Goal: Task Accomplishment & Management: Use online tool/utility

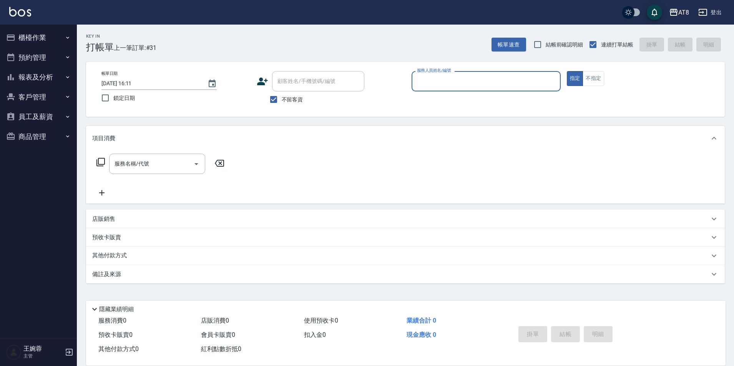
click at [31, 36] on button "櫃檯作業" at bounding box center [38, 38] width 71 height 20
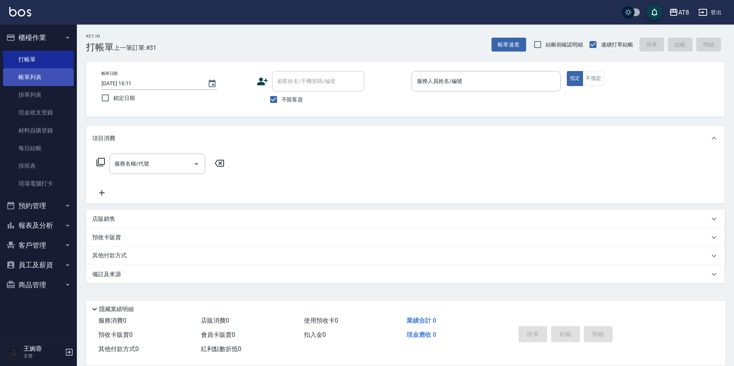
click at [44, 78] on link "帳單列表" at bounding box center [38, 77] width 71 height 18
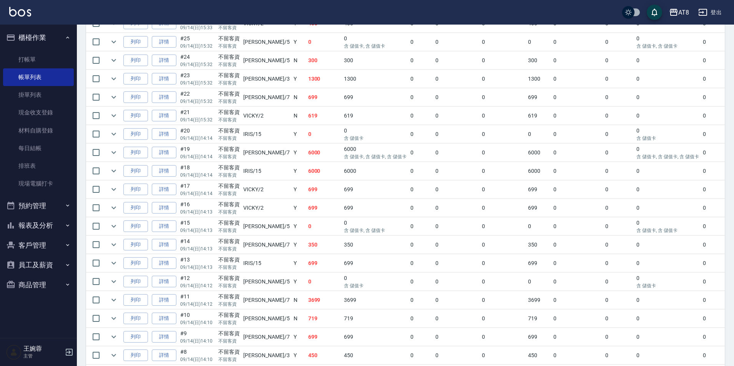
scroll to position [308, 0]
click at [170, 271] on link "詳情" at bounding box center [164, 265] width 25 height 12
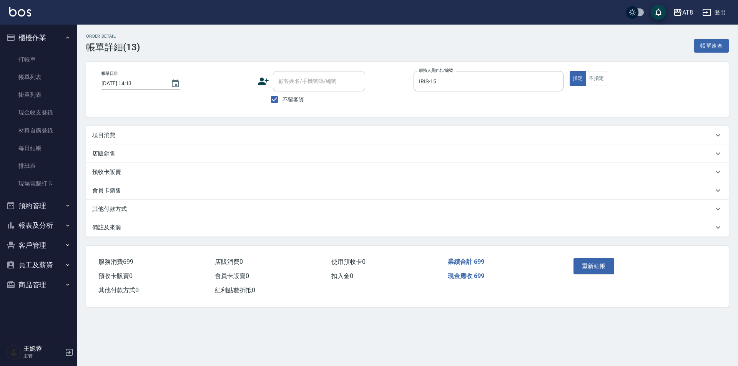
type input "[DATE] 14:13"
checkbox input "true"
type input "IRIS-15"
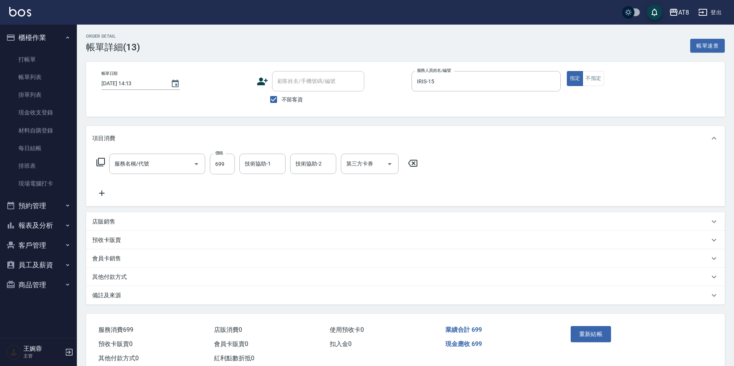
type input "入金SPA699(60699)"
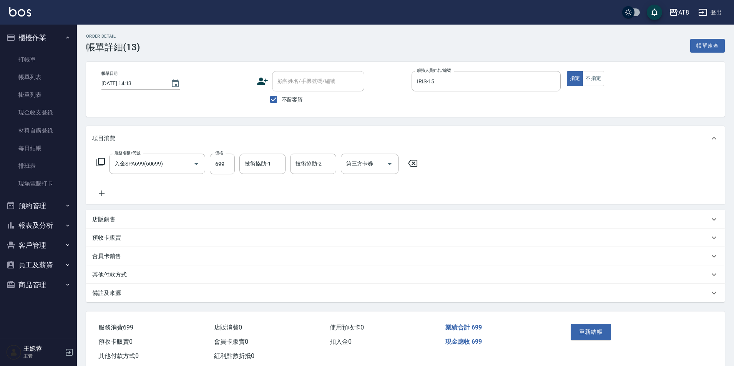
click at [267, 156] on div "服務名稱/代號 入金SPA699(60699) 服務名稱/代號 價格 699 價格 技術協助-1 技術協助-1 技術協助-2 技術協助-2 第三方卡券 第三方…" at bounding box center [405, 177] width 639 height 53
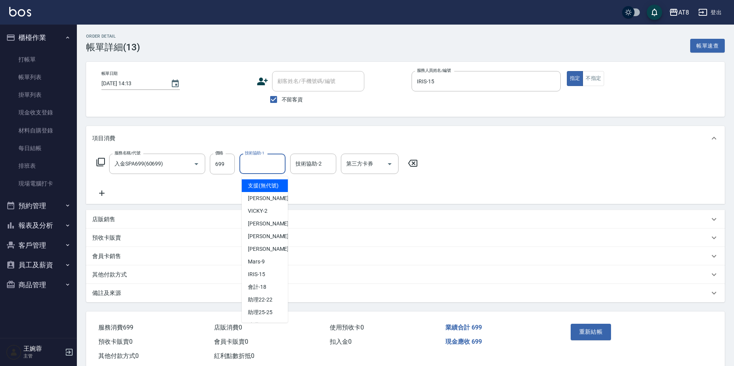
click at [267, 160] on div "技術協助-1 技術協助-1" at bounding box center [262, 164] width 46 height 20
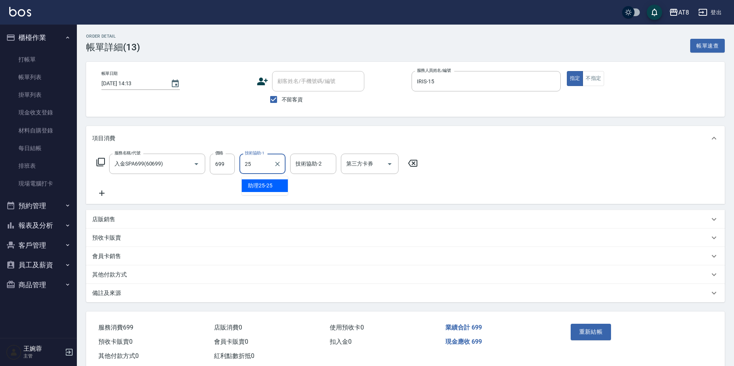
type input "助理25-25"
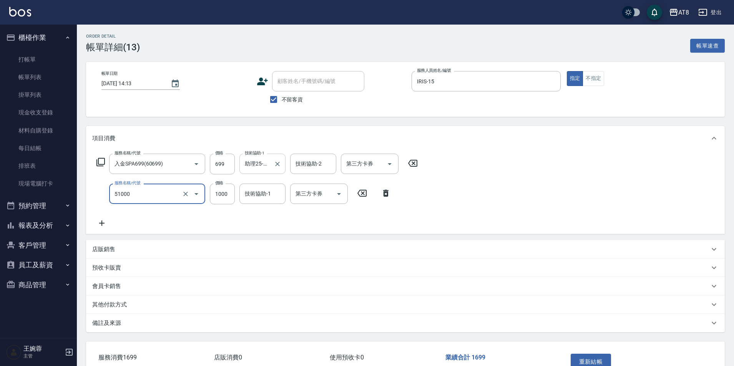
type input "酵素護髮(51000)"
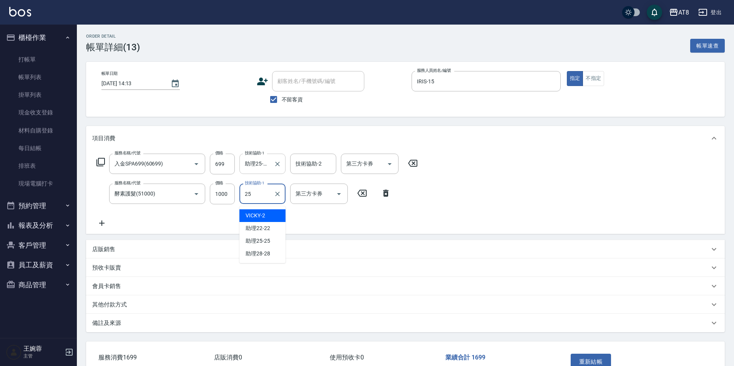
type input "助理25-25"
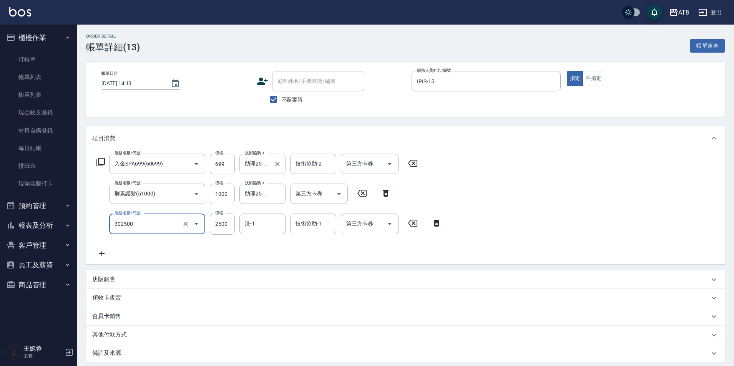
type input "入金燙髮2500(302500)"
click at [436, 227] on icon at bounding box center [436, 223] width 5 height 7
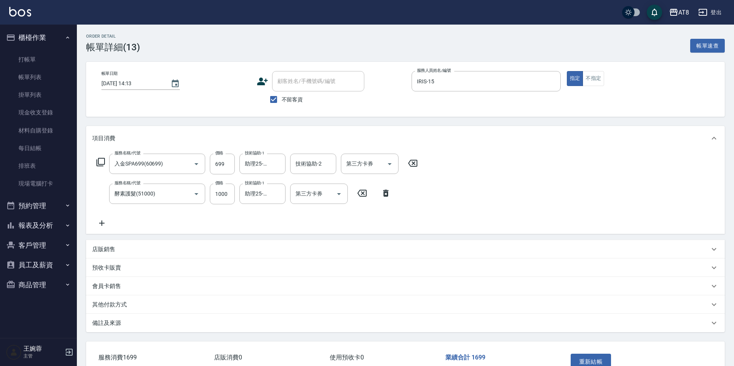
click at [110, 224] on icon at bounding box center [101, 223] width 19 height 9
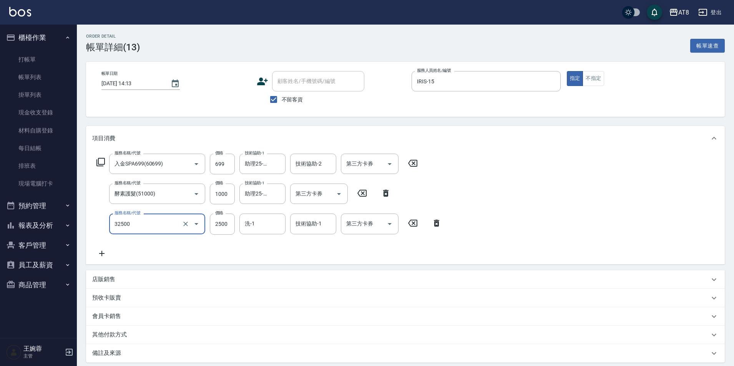
type input "燙髮(32500)"
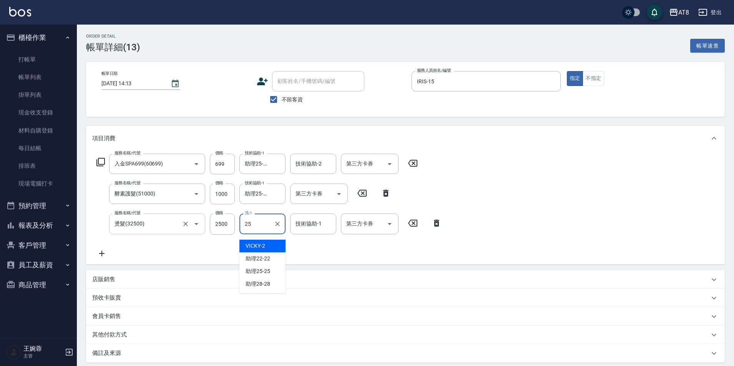
type input "助理25-25"
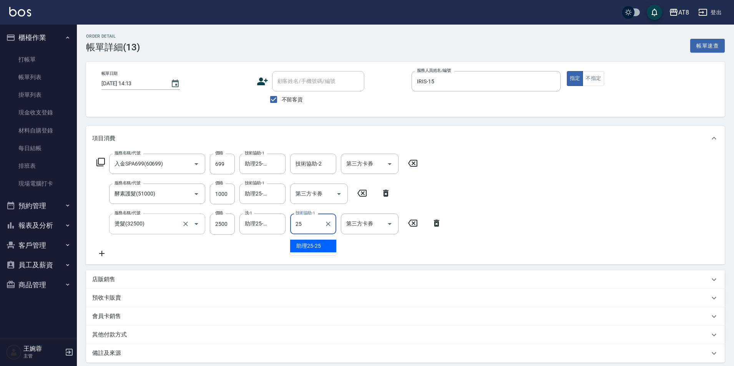
type input "助理25-25"
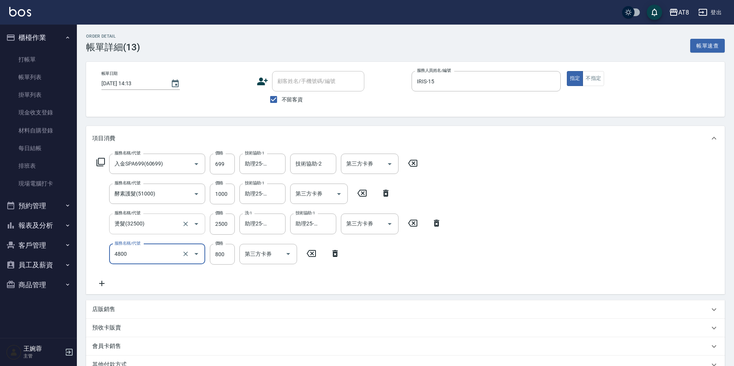
type input "染髮(4800)"
type input "500"
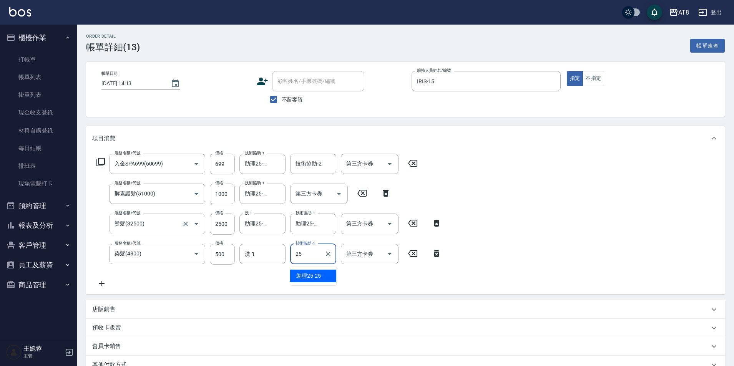
type input "助理25-25"
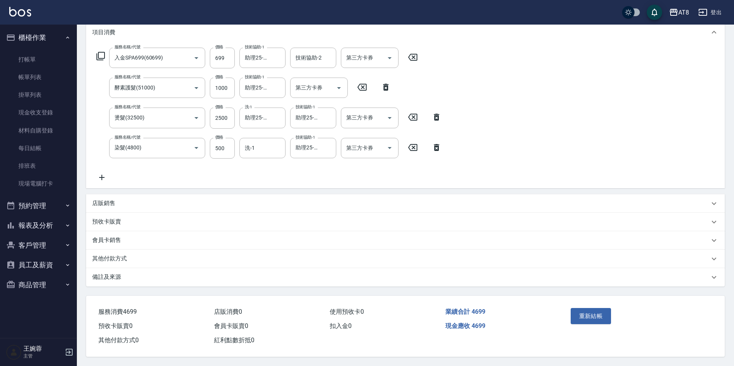
click at [105, 199] on p "店販銷售" at bounding box center [103, 203] width 23 height 8
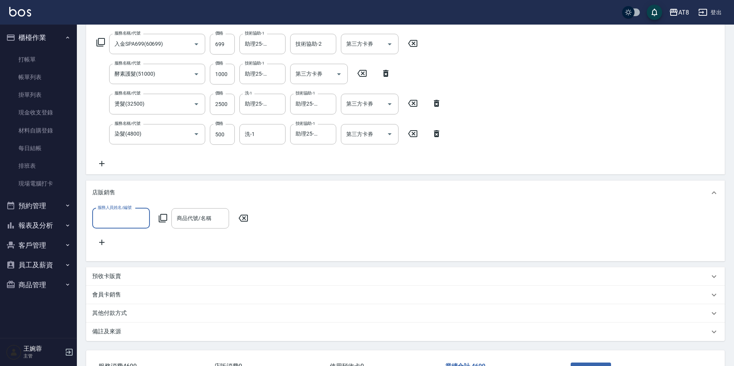
scroll to position [0, 0]
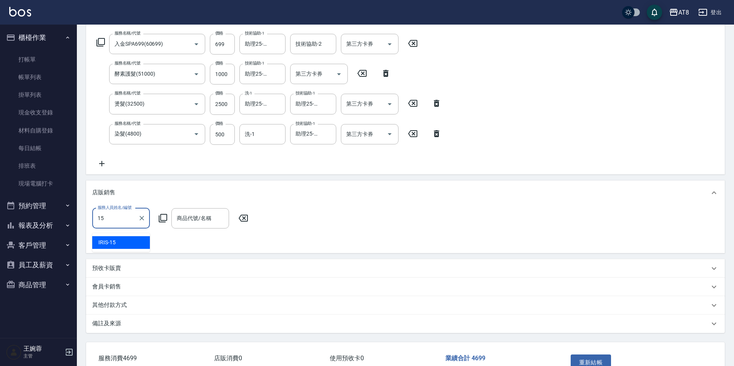
type input "IRIS-15"
click at [163, 223] on icon at bounding box center [162, 218] width 9 height 9
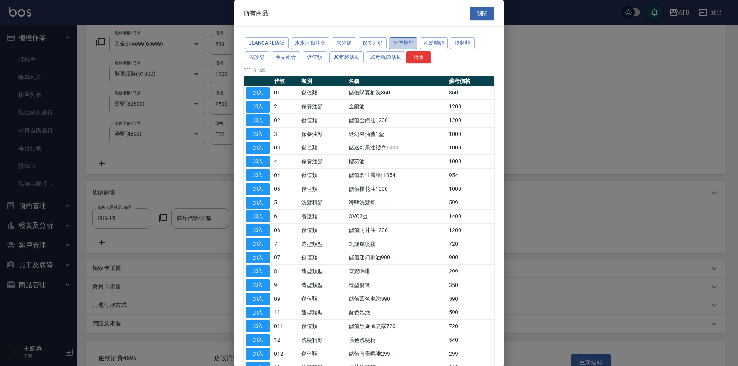
click at [417, 45] on button "造型類型" at bounding box center [403, 43] width 28 height 12
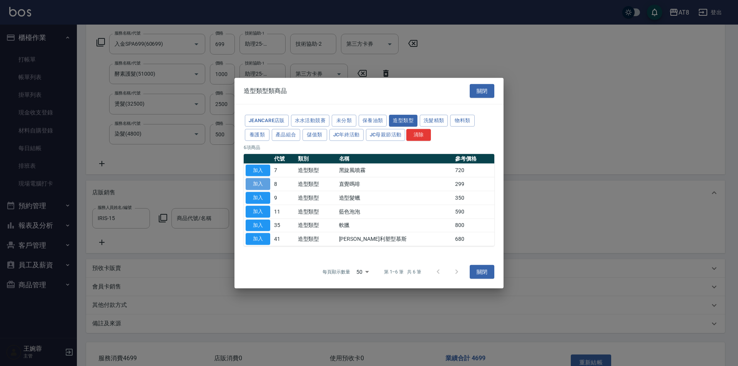
click at [260, 183] on button "加入" at bounding box center [258, 184] width 25 height 12
type input "直覺嗎啡"
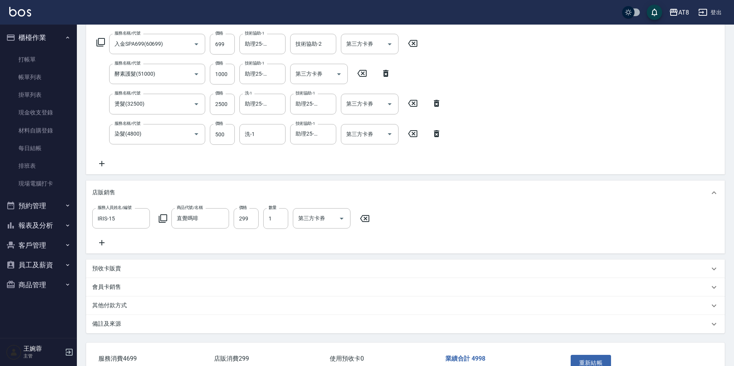
click at [153, 225] on form "服務人員姓名/編號 IRIS-15 服務人員姓名/編號" at bounding box center [123, 218] width 62 height 20
click at [161, 222] on icon at bounding box center [162, 218] width 9 height 9
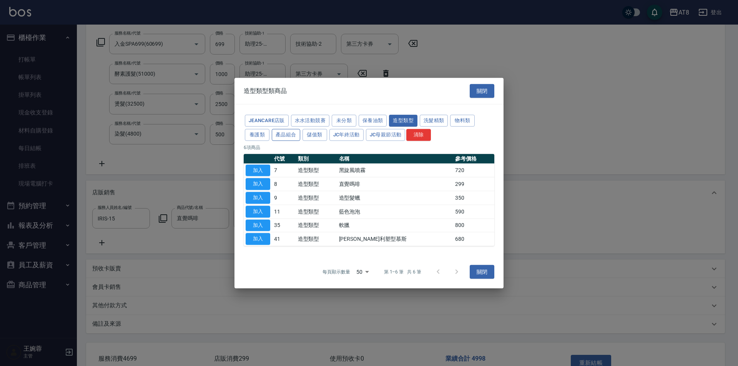
click at [300, 129] on button "產品組合" at bounding box center [286, 135] width 28 height 12
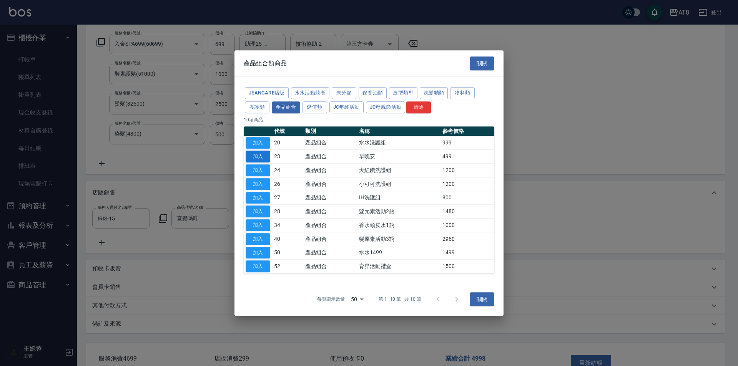
click at [261, 151] on button "加入" at bounding box center [258, 157] width 25 height 12
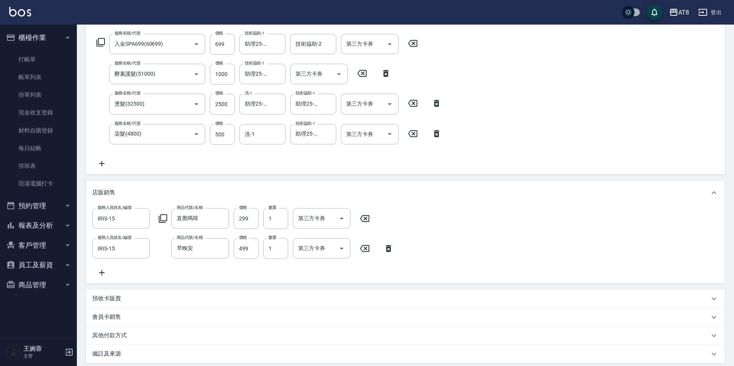
scroll to position [219, 0]
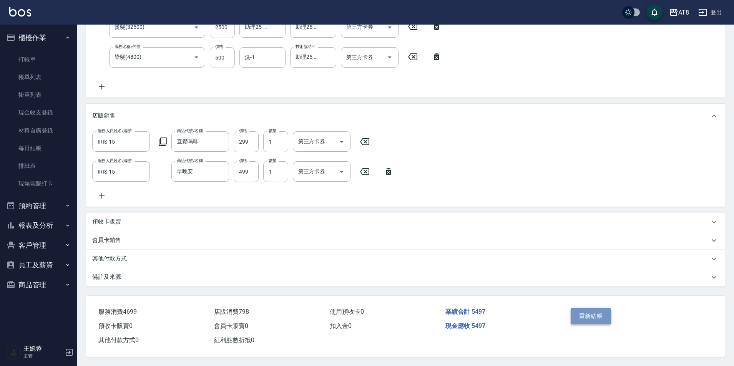
click at [583, 308] on button "重新結帳" at bounding box center [591, 316] width 41 height 16
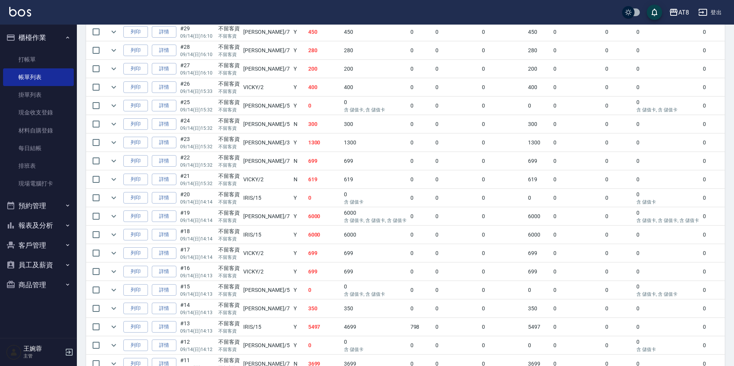
scroll to position [265, 0]
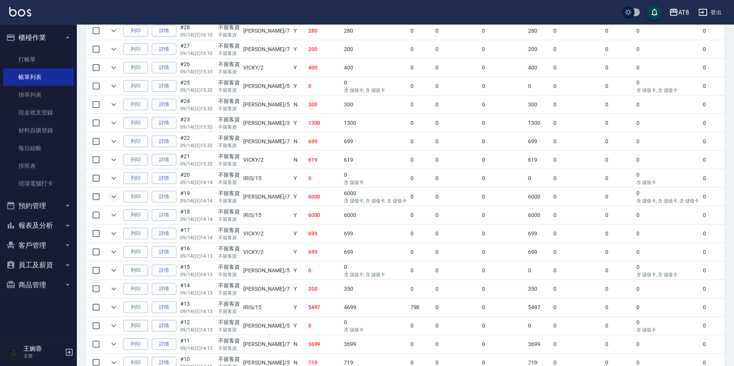
click at [118, 201] on icon "expand row" at bounding box center [113, 196] width 9 height 9
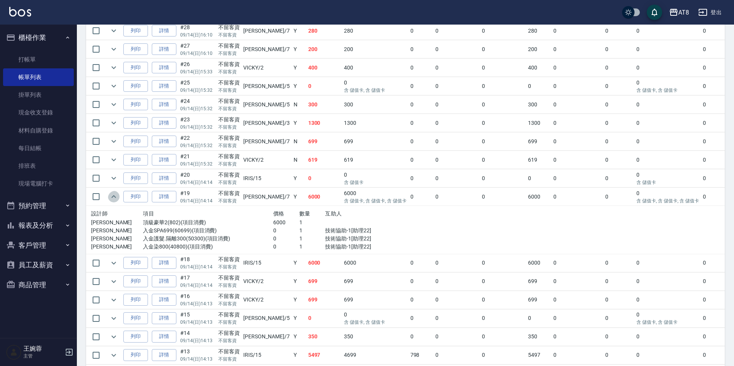
click at [118, 201] on icon "expand row" at bounding box center [113, 196] width 9 height 9
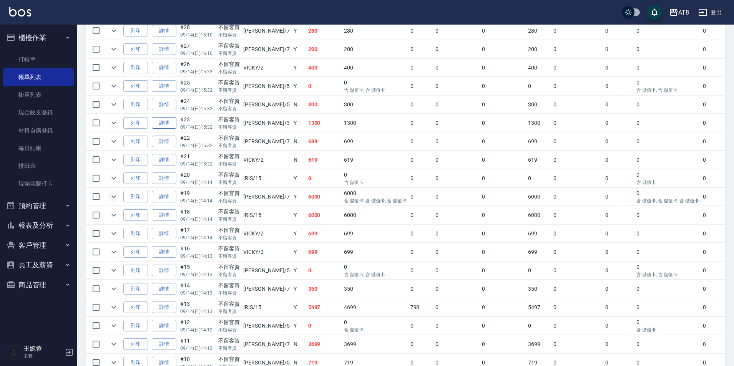
click at [171, 129] on link "詳情" at bounding box center [164, 123] width 25 height 12
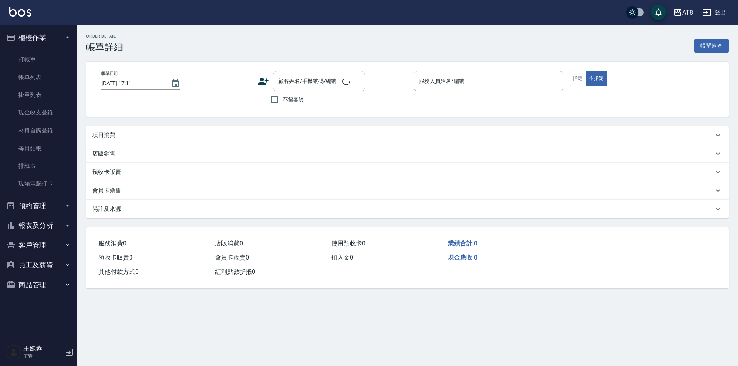
type input "[DATE] 15:32"
checkbox input "true"
type input "[PERSON_NAME]-3"
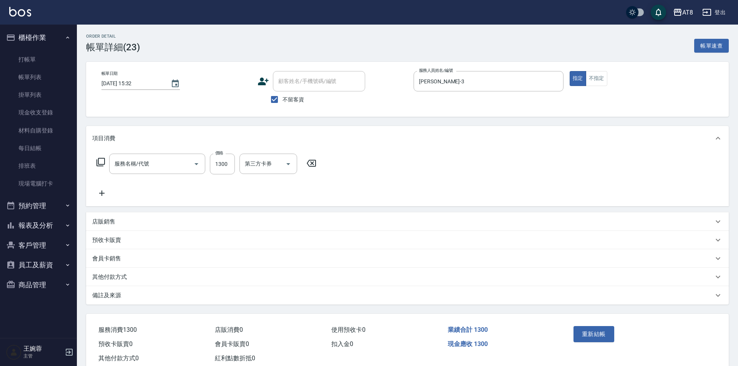
type input "染髮(41300)"
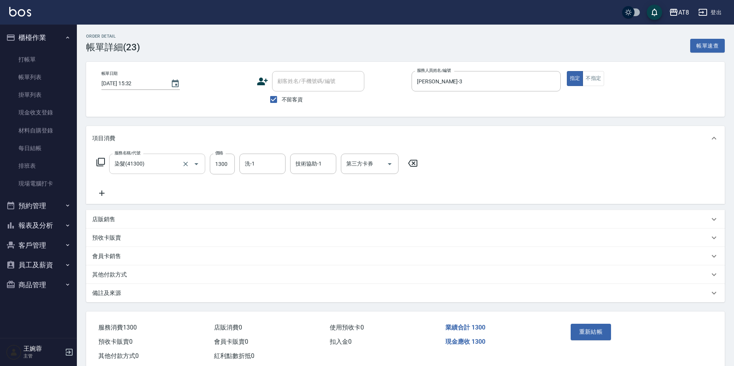
click at [159, 174] on div "染髮(41300) 服務名稱/代號" at bounding box center [157, 164] width 96 height 20
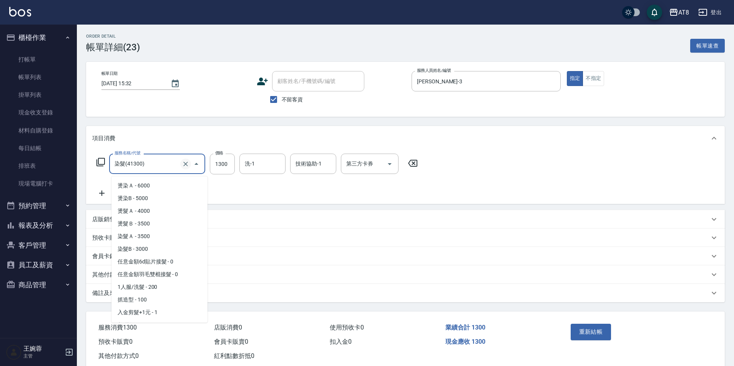
scroll to position [1340, 0]
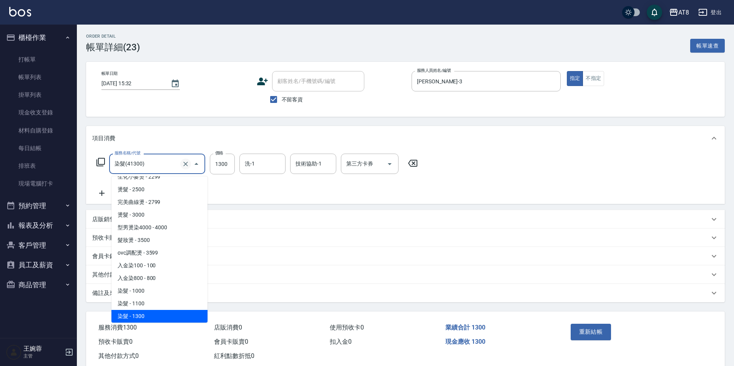
click at [183, 166] on icon "Clear" at bounding box center [186, 164] width 8 height 8
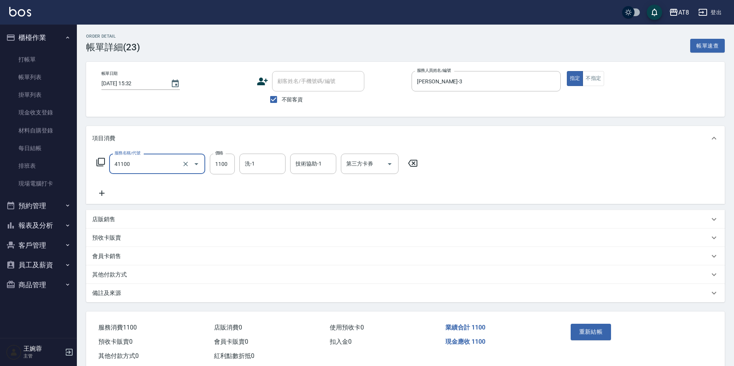
type input "染髮(41100)"
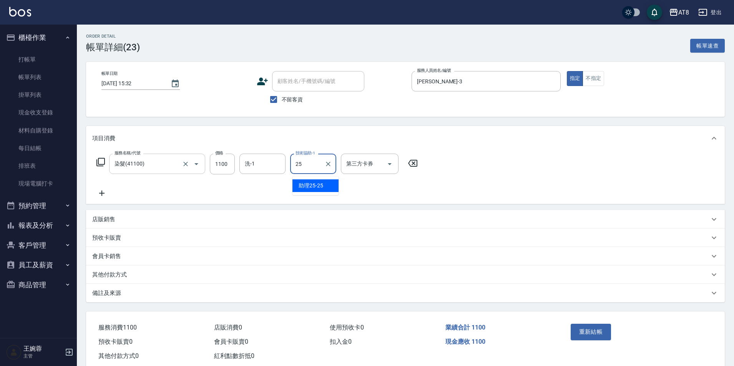
type input "助理25-25"
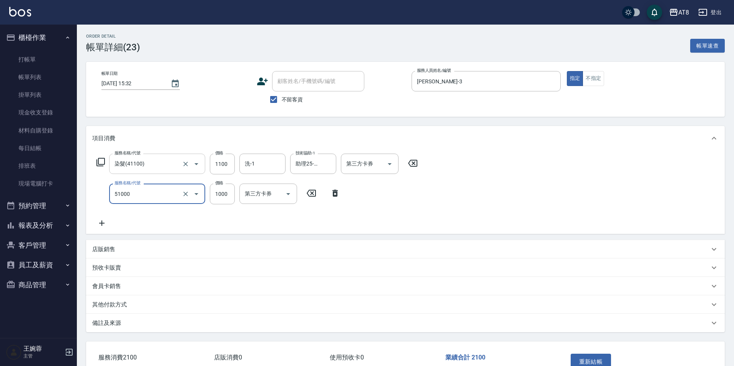
type input "酵素護髮(51000)"
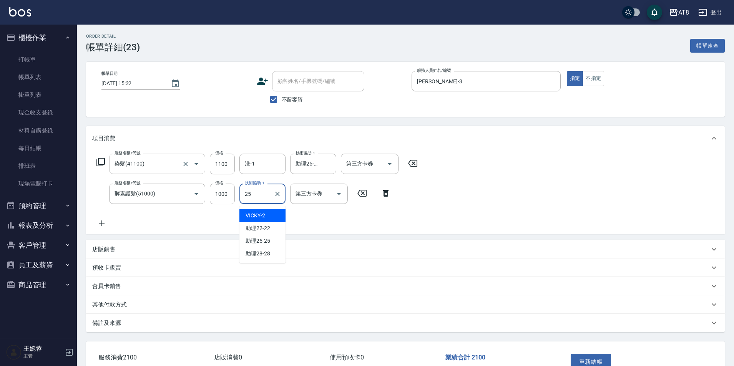
type input "助理25-25"
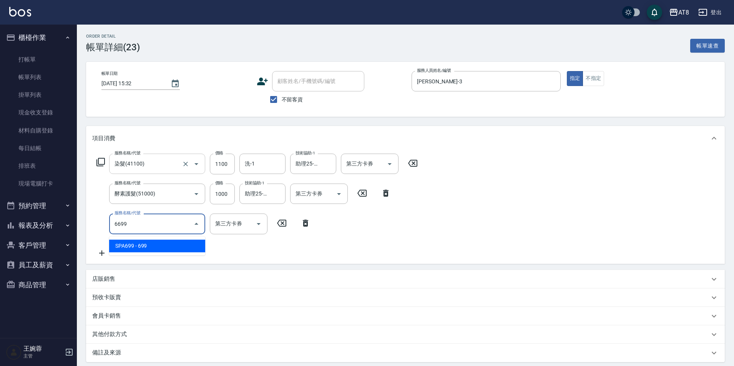
type input "SPA699(6699)"
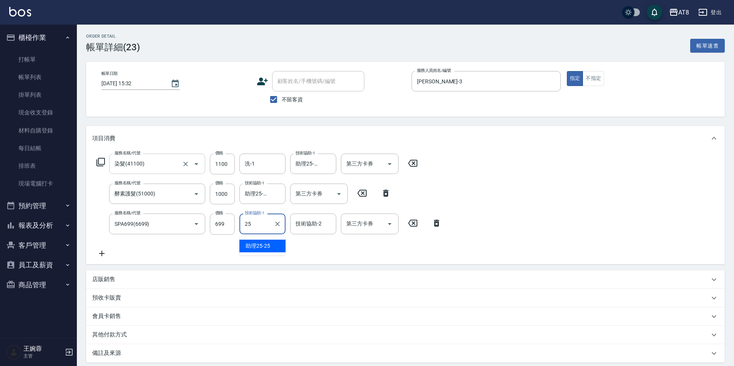
type input "助理25-25"
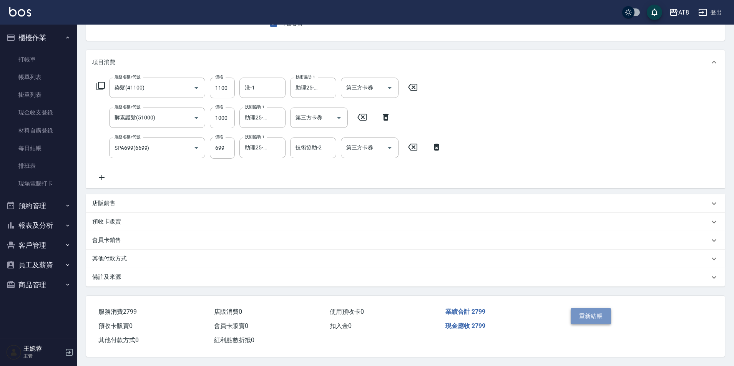
click at [593, 314] on button "重新結帳" at bounding box center [591, 316] width 41 height 16
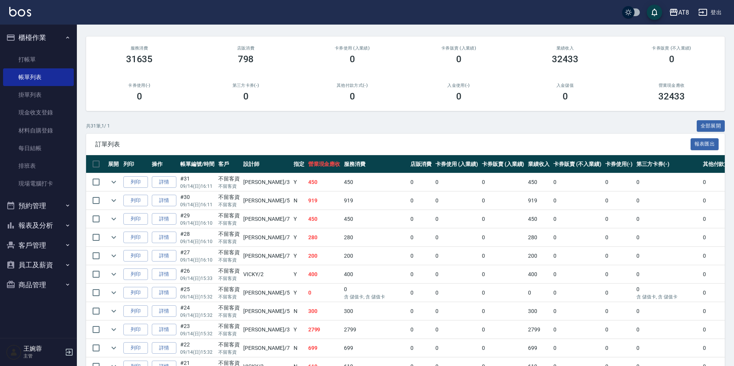
scroll to position [64, 0]
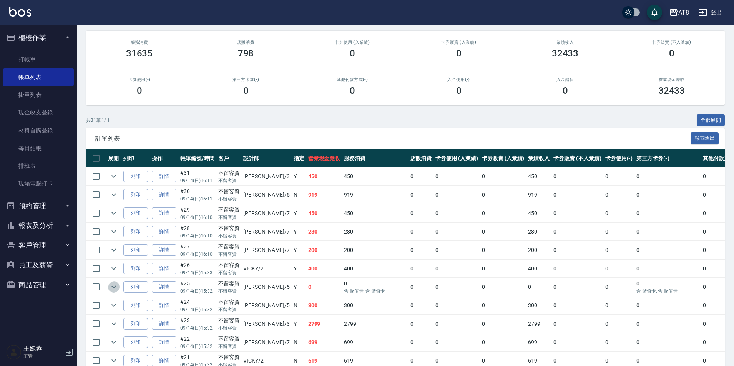
click at [117, 292] on icon "expand row" at bounding box center [113, 286] width 9 height 9
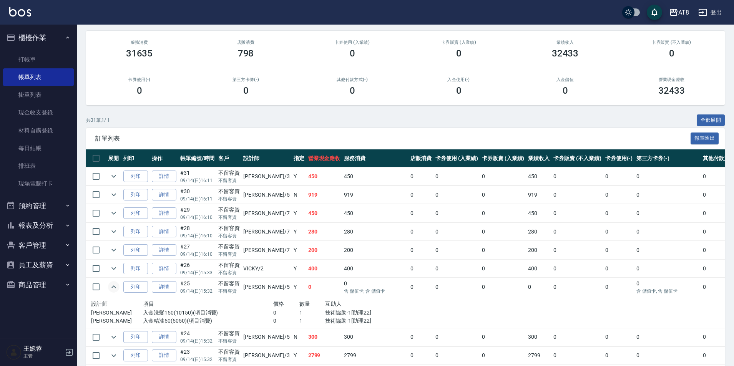
click at [117, 292] on icon "expand row" at bounding box center [113, 286] width 9 height 9
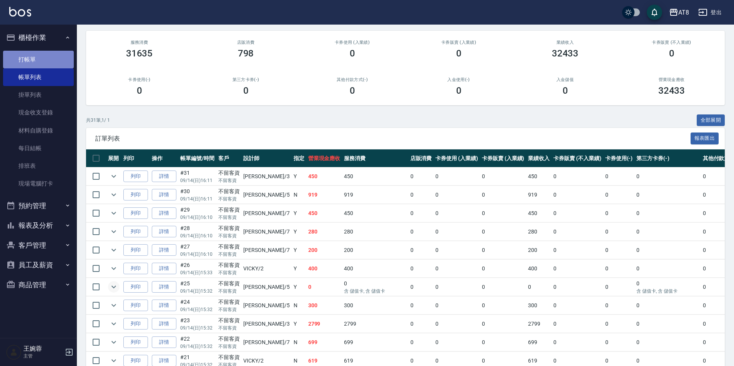
click at [39, 59] on link "打帳單" at bounding box center [38, 60] width 71 height 18
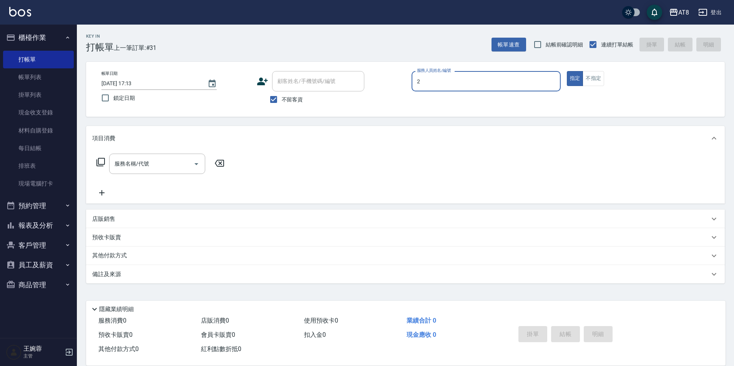
type input "VICKY-2"
type button "true"
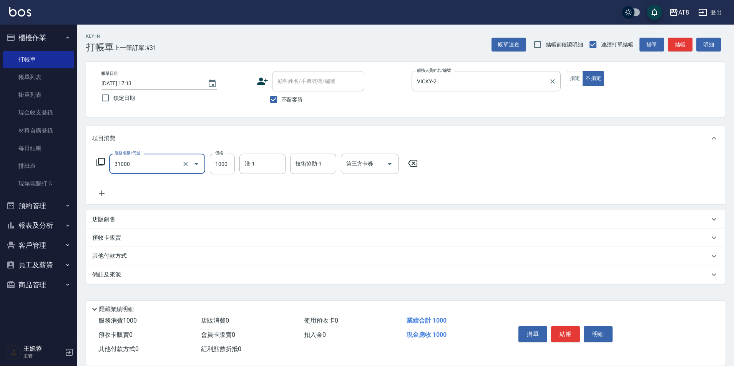
type input "燙髮(31000)"
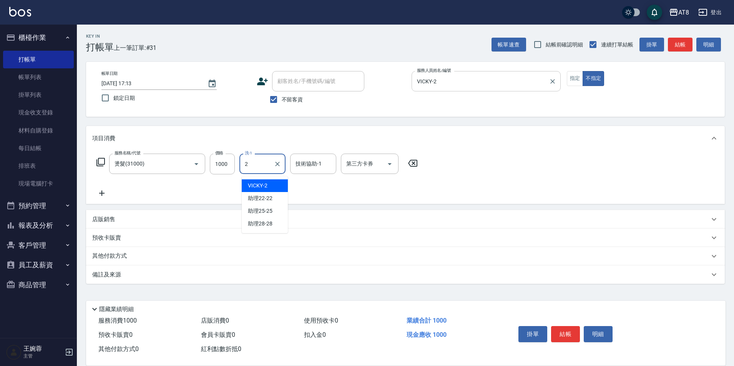
type input "VICKY-2"
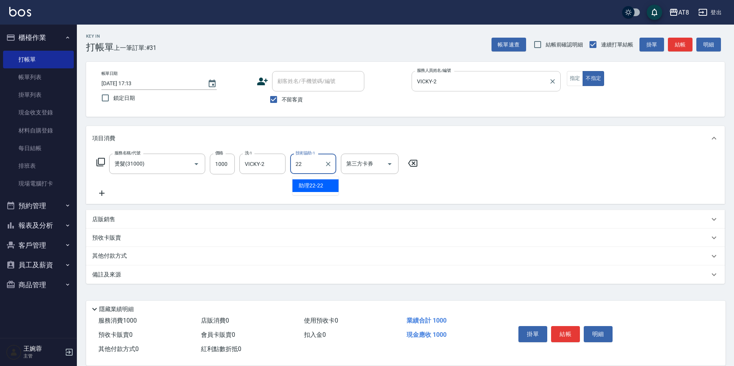
type input "助理22-22"
click at [280, 164] on icon "Clear" at bounding box center [278, 164] width 8 height 8
click at [574, 327] on button "結帳" at bounding box center [565, 334] width 29 height 16
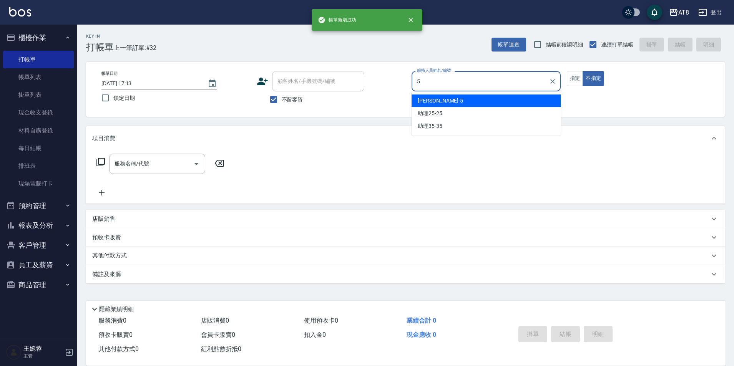
type input "HANK-5"
type button "false"
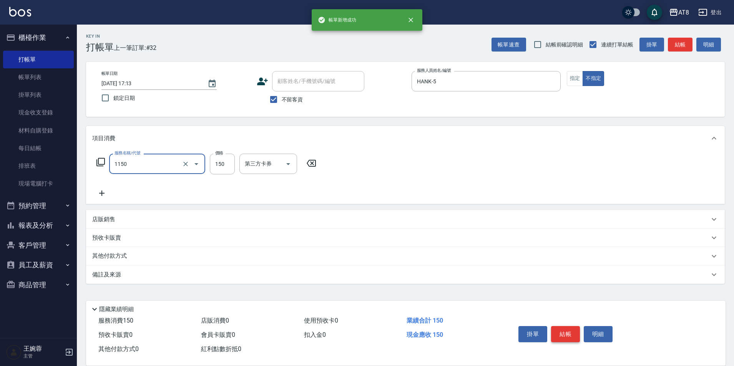
type input "洗髮(1150)"
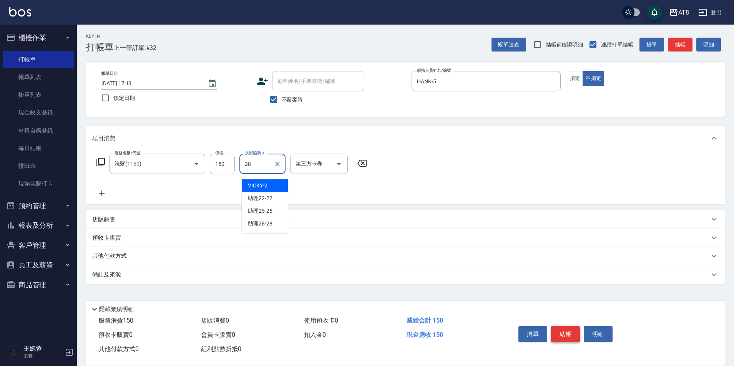
type input "助理28-28"
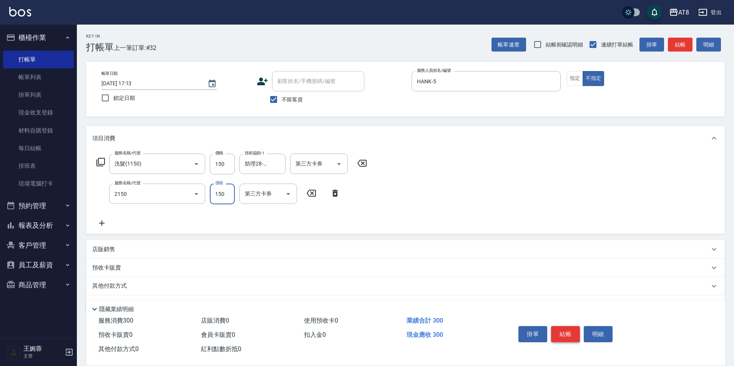
type input "剪髮(2150)"
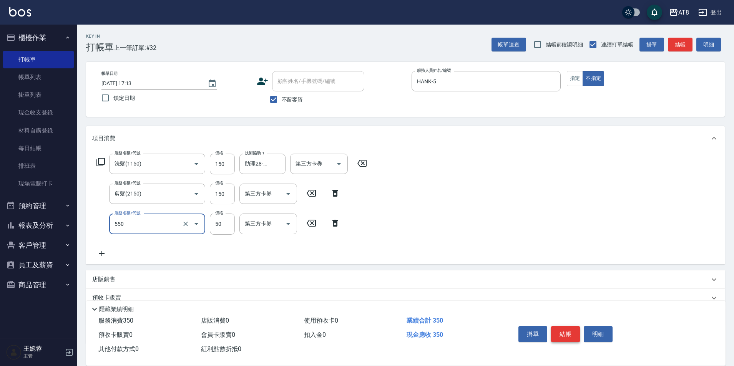
type input "精油或深層(550)"
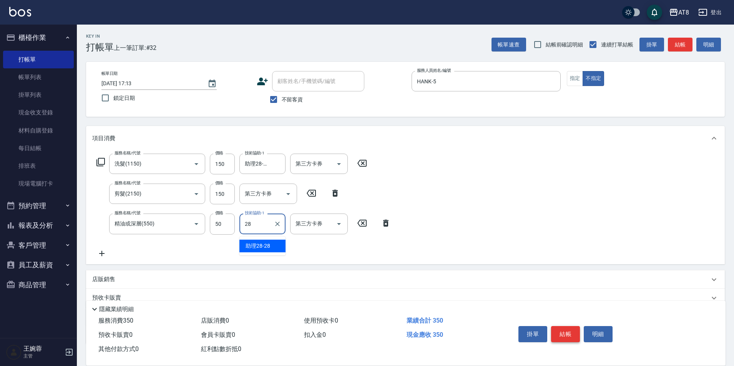
type input "助理28-28"
click at [113, 284] on p "店販銷售" at bounding box center [103, 280] width 23 height 8
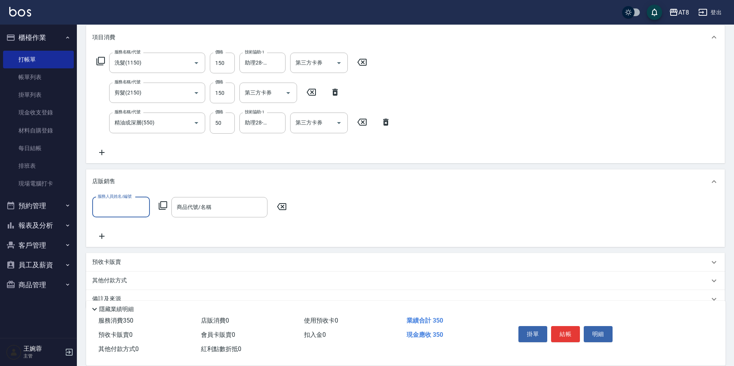
scroll to position [131, 0]
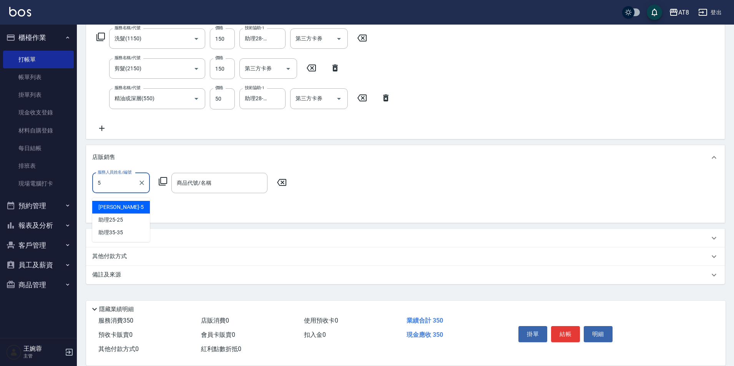
type input "HANK-5"
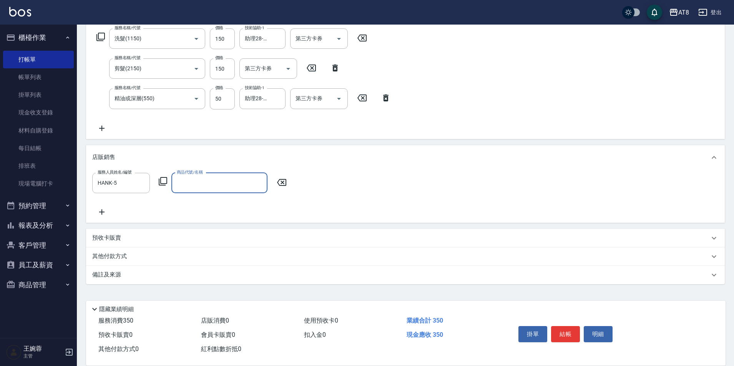
click at [165, 182] on icon at bounding box center [162, 181] width 9 height 9
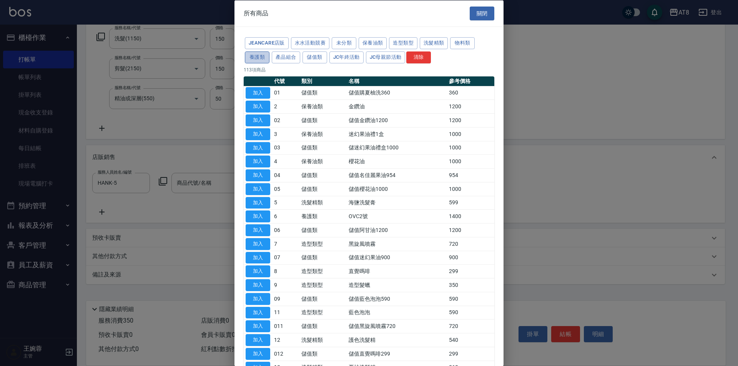
click at [269, 61] on button "養護類" at bounding box center [257, 57] width 25 height 12
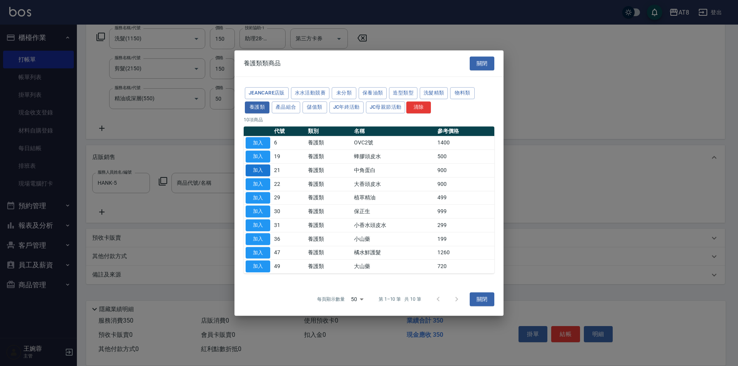
click at [264, 166] on button "加入" at bounding box center [258, 170] width 25 height 12
type input "中角蛋白"
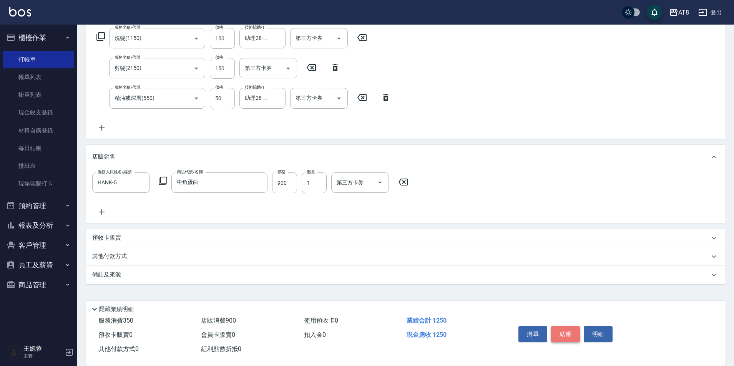
click at [569, 326] on button "結帳" at bounding box center [565, 334] width 29 height 16
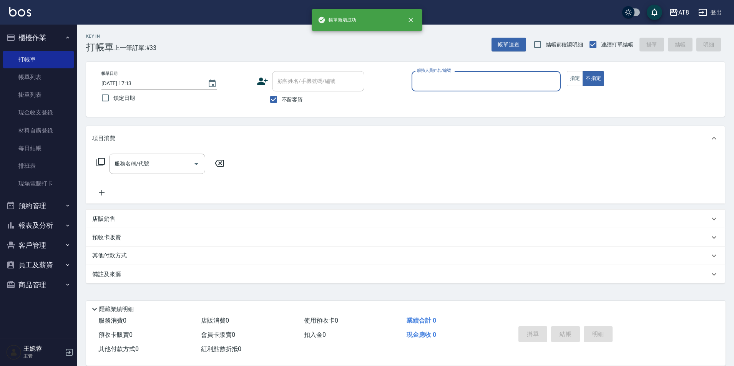
scroll to position [4, 0]
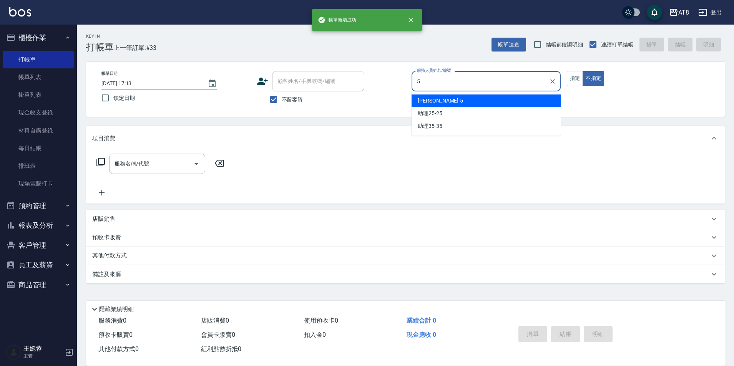
type input "HANK-5"
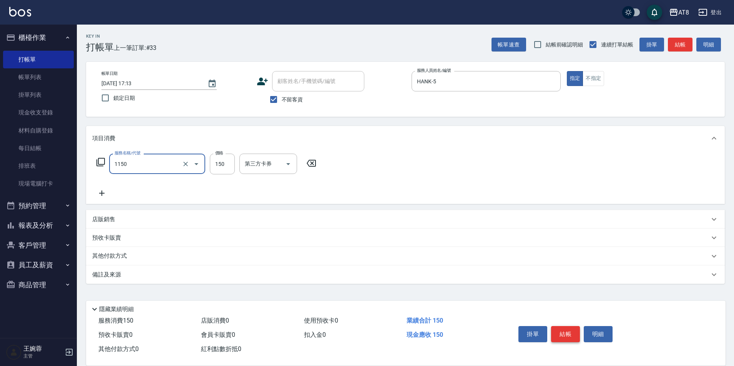
type input "洗髮(1150)"
type input "200"
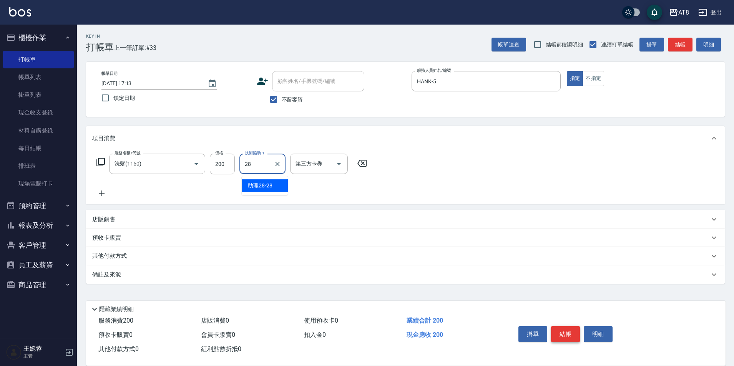
type input "助理28-28"
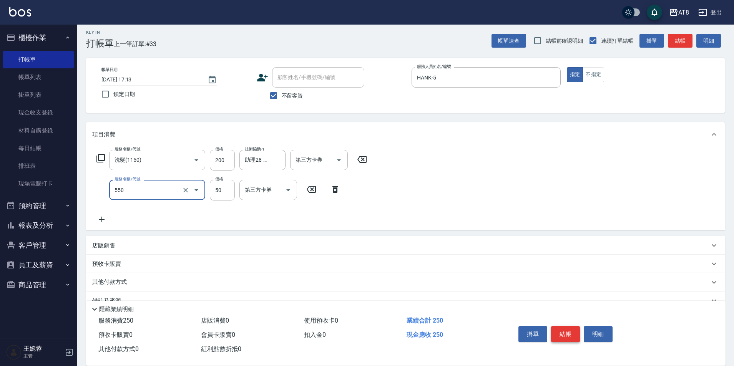
type input "精油或深層(550)"
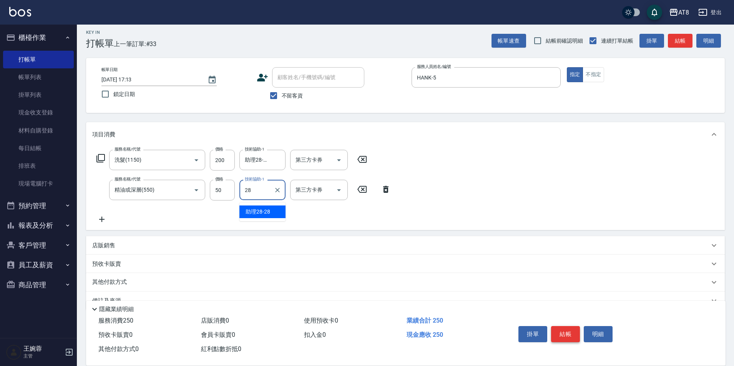
type input "助理28-28"
click at [569, 326] on button "結帳" at bounding box center [565, 334] width 29 height 16
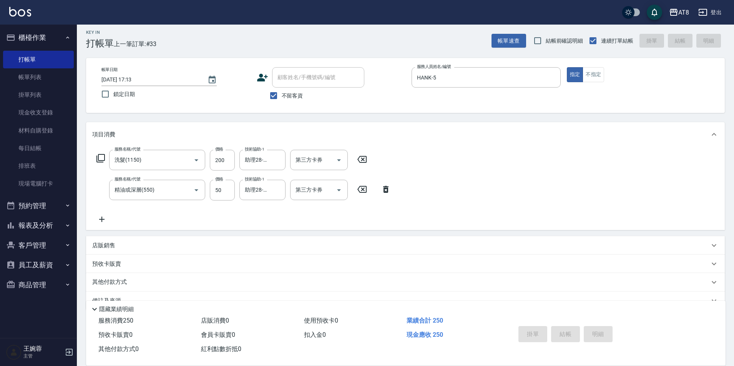
type input "[DATE] 17:14"
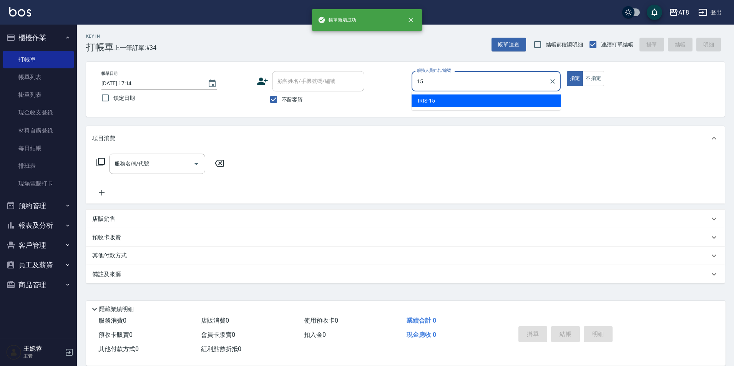
type input "IRIS-15"
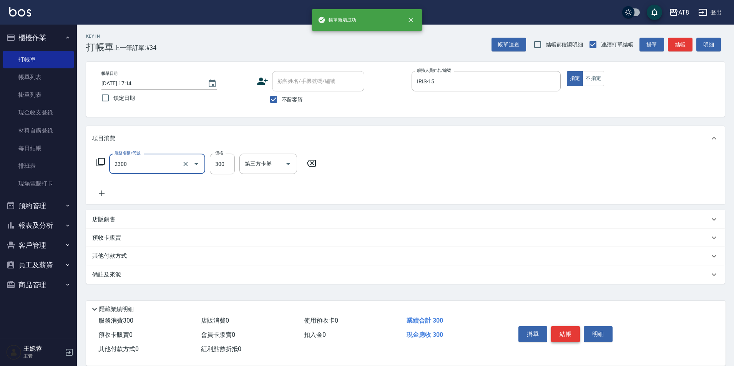
type input "入金洗剪300(2300)"
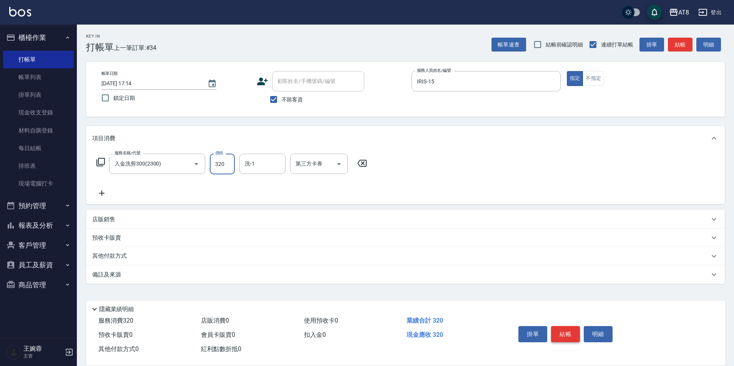
type input "320"
click at [342, 166] on icon "Open" at bounding box center [338, 163] width 9 height 9
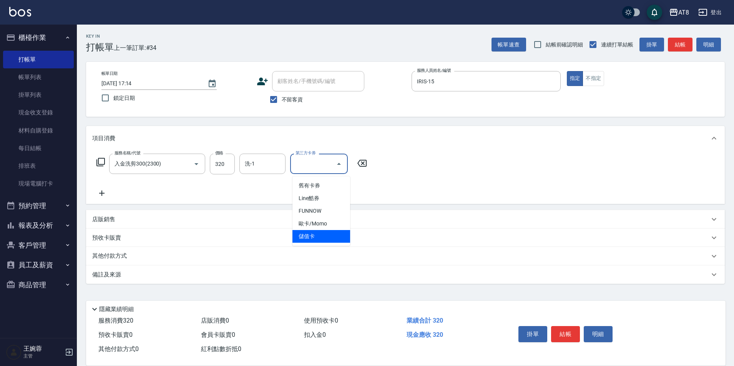
click at [334, 231] on span "儲值卡" at bounding box center [321, 236] width 58 height 13
type input "儲值卡"
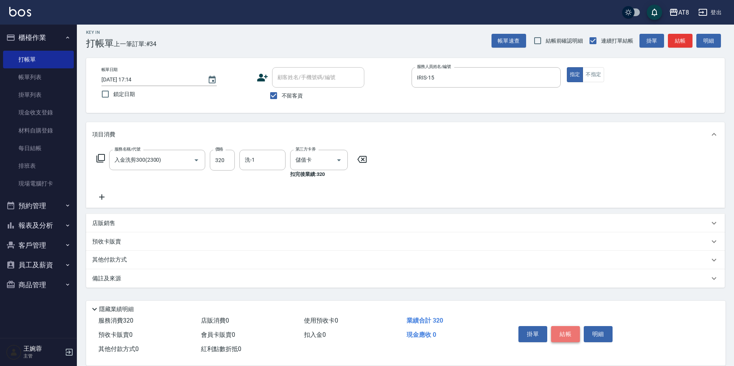
click at [562, 326] on button "結帳" at bounding box center [565, 334] width 29 height 16
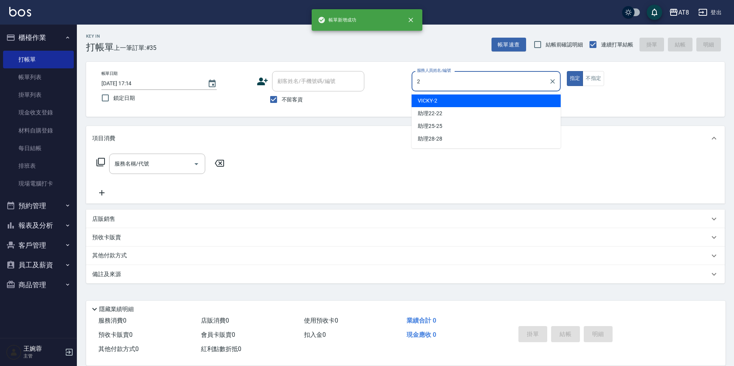
type input "VICKY-2"
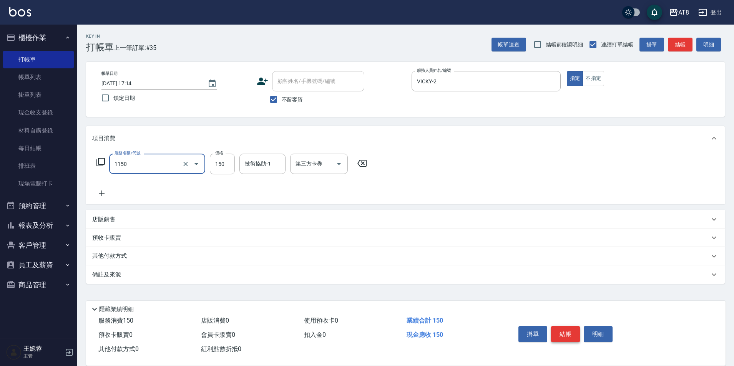
type input "洗髮(1150)"
type input "200"
click at [562, 326] on button "結帳" at bounding box center [565, 334] width 29 height 16
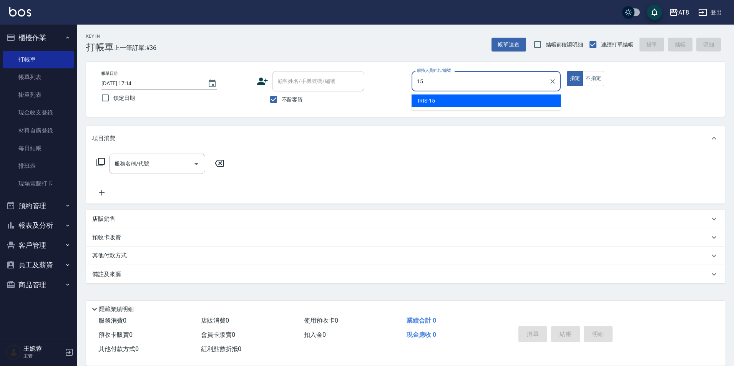
type input "IRIS-15"
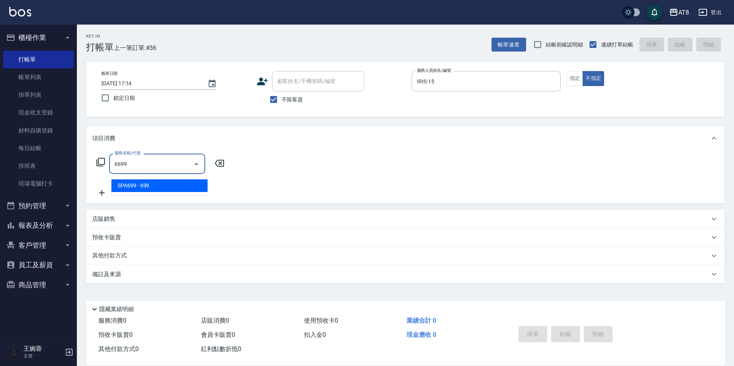
type input "SPA699(6699)"
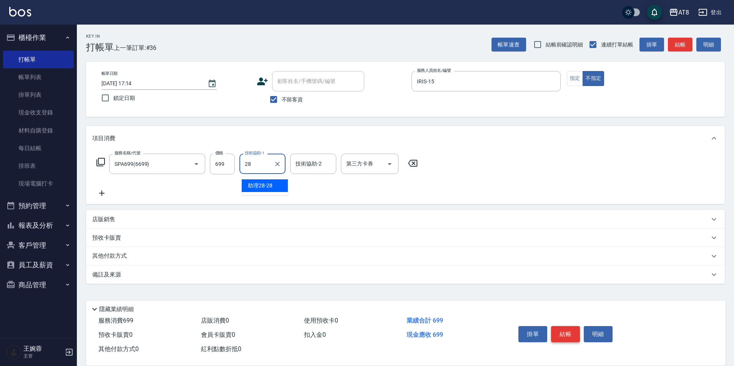
type input "助理28-28"
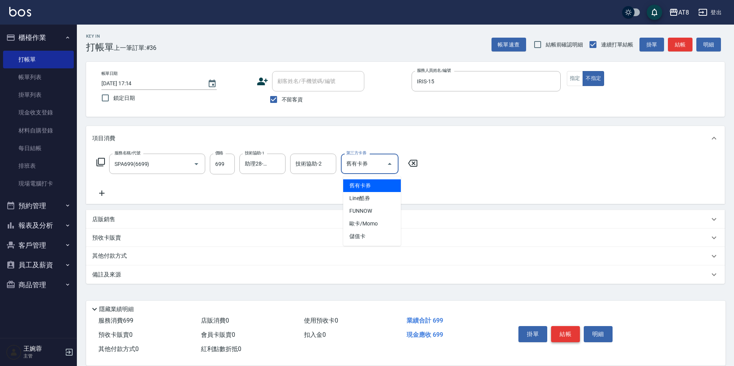
type input "舊有卡券"
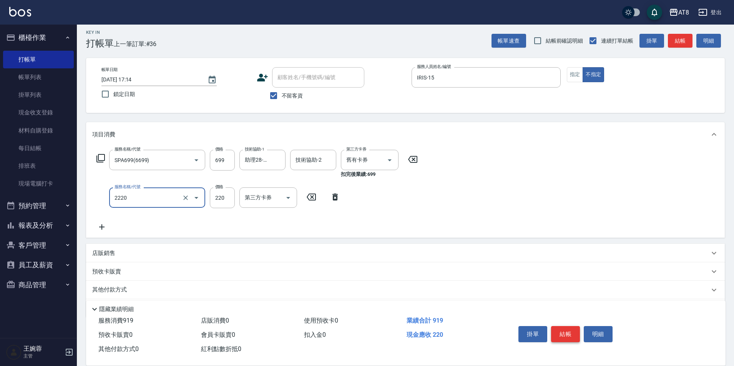
type input "剪髮(2220)"
click at [371, 162] on input "舊有卡券" at bounding box center [358, 159] width 29 height 13
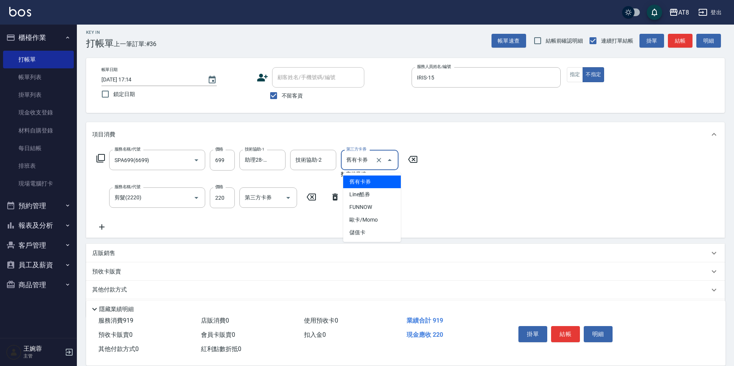
click at [375, 160] on icon "Clear" at bounding box center [379, 160] width 8 height 8
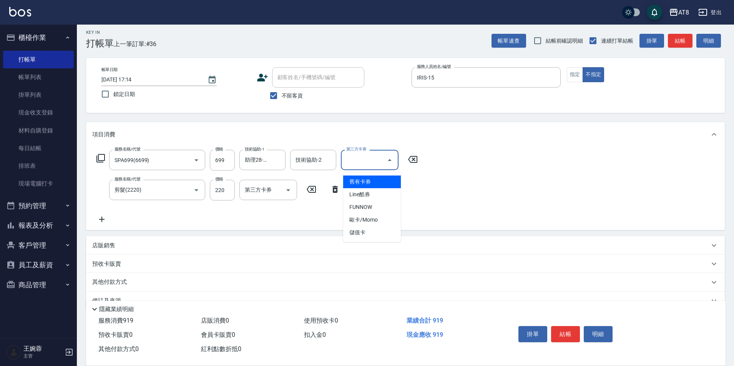
click at [465, 183] on div "服務名稱/代號 SPA699(6699) 服務名稱/代號 價格 699 價格 技術協助-1 助理28-28 技術協助-1 技術協助-2 技術協助-2 第三方卡…" at bounding box center [405, 188] width 639 height 83
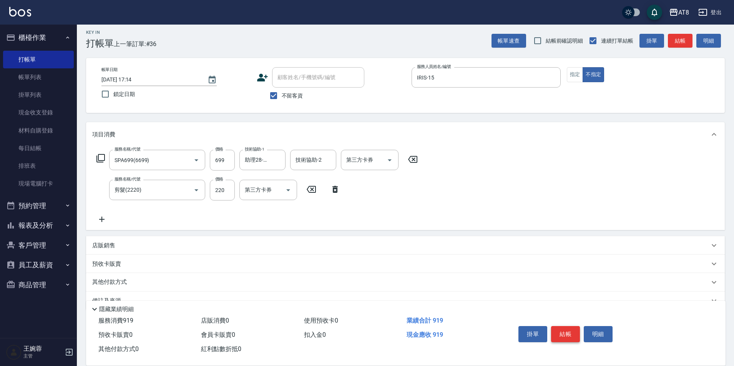
click at [564, 327] on button "結帳" at bounding box center [565, 334] width 29 height 16
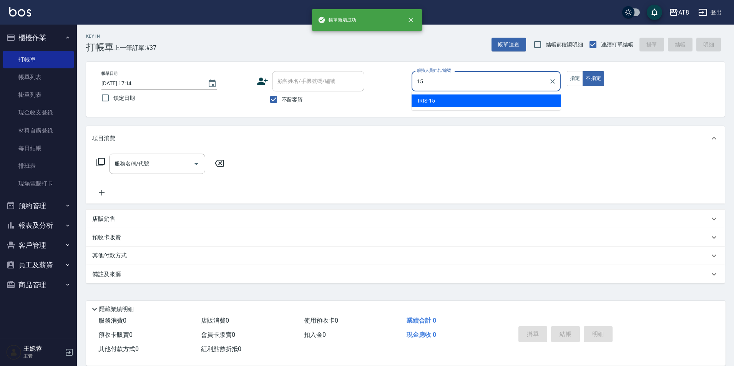
type input "IRIS-15"
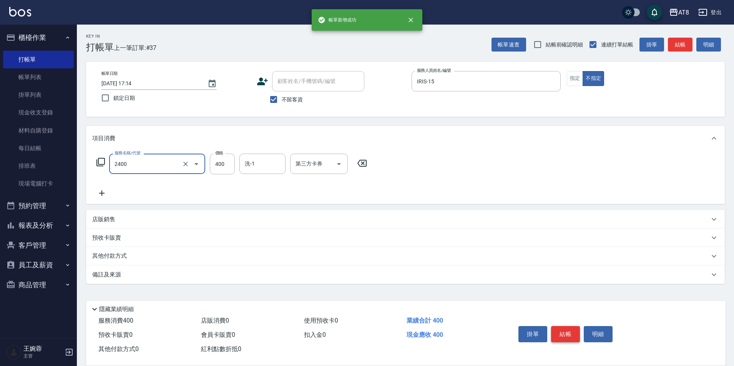
type input "入金洗剪400(2400)"
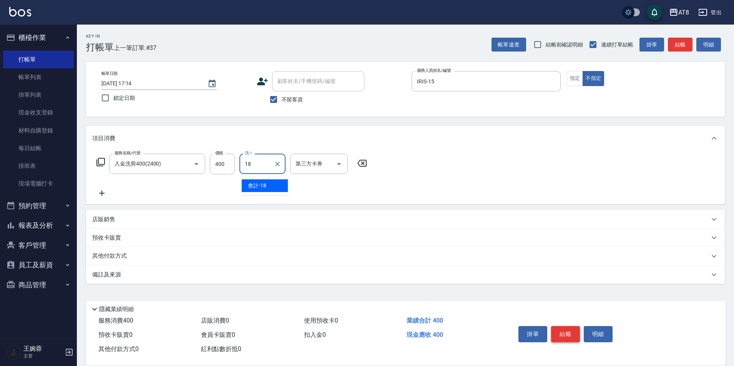
type input "會計-18"
click at [339, 163] on icon "Open" at bounding box center [339, 164] width 4 height 2
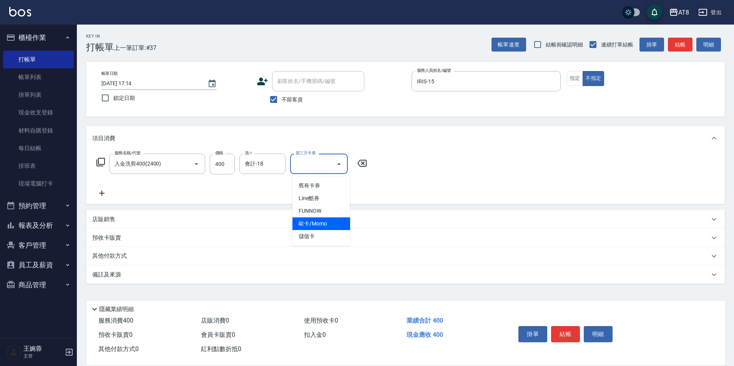
click at [324, 233] on span "儲值卡" at bounding box center [321, 236] width 58 height 13
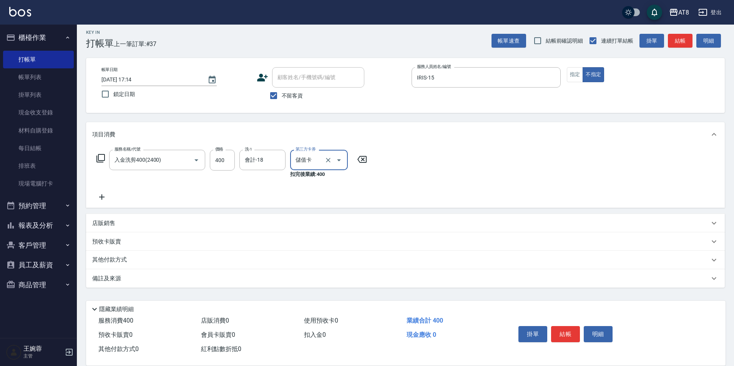
type input "儲值卡"
click at [567, 329] on button "結帳" at bounding box center [565, 334] width 29 height 16
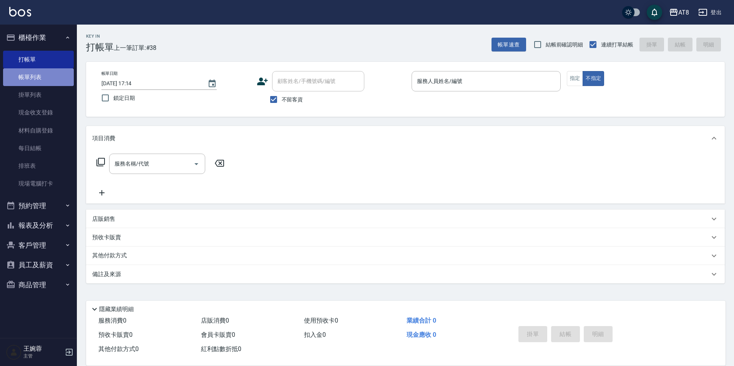
click at [35, 81] on link "帳單列表" at bounding box center [38, 77] width 71 height 18
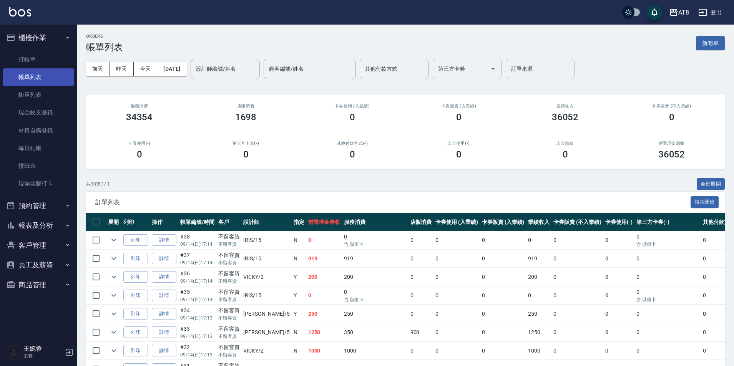
click at [35, 81] on link "帳單列表" at bounding box center [38, 77] width 71 height 18
click at [34, 223] on button "報表及分析" at bounding box center [38, 226] width 71 height 20
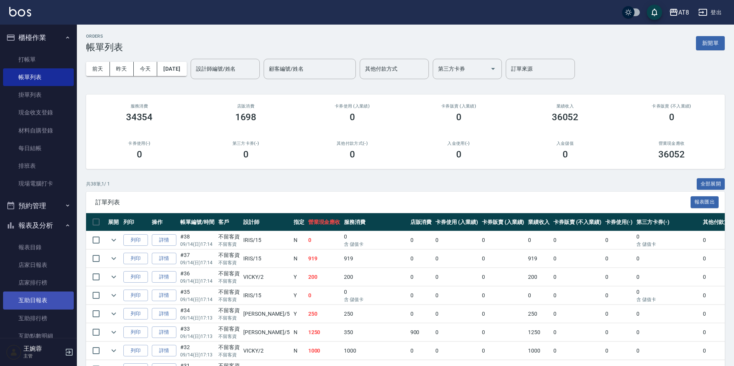
click at [40, 303] on link "互助日報表" at bounding box center [38, 301] width 71 height 18
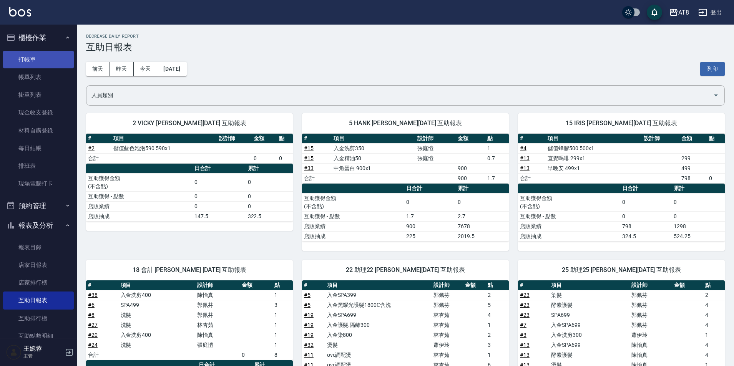
click at [17, 58] on link "打帳單" at bounding box center [38, 60] width 71 height 18
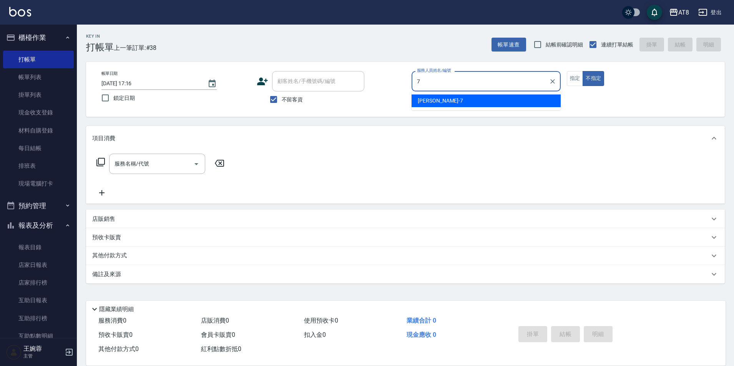
type input "[PERSON_NAME]-7"
type button "false"
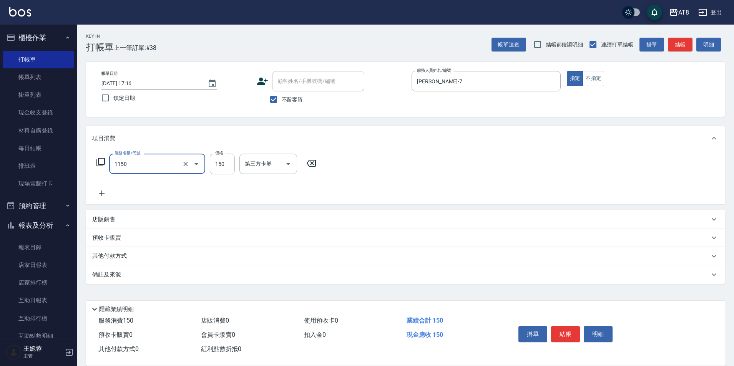
type input "洗髮(1150)"
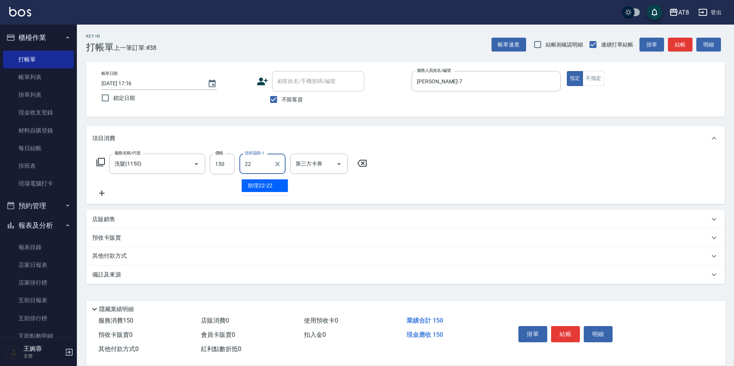
type input "助理22-22"
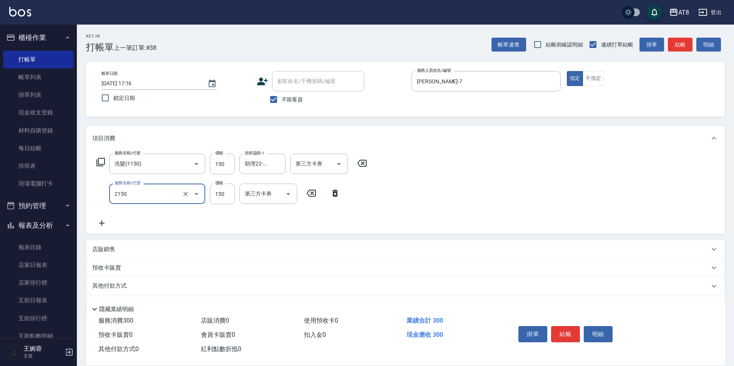
type input "剪髮(2150)"
type input "170"
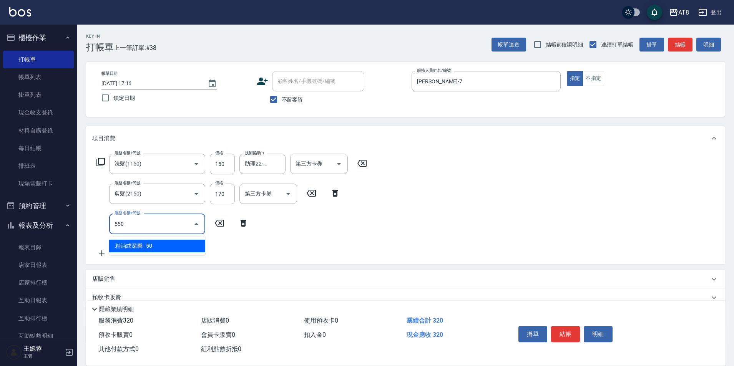
type input "精油或深層(550)"
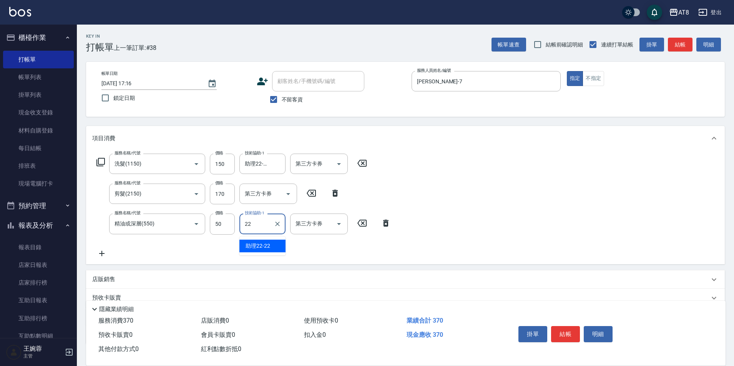
type input "助理22-22"
click at [574, 329] on button "結帳" at bounding box center [565, 334] width 29 height 16
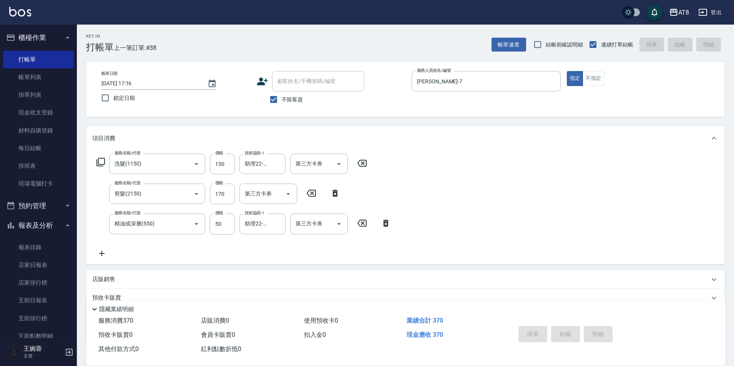
type input "[DATE] 17:28"
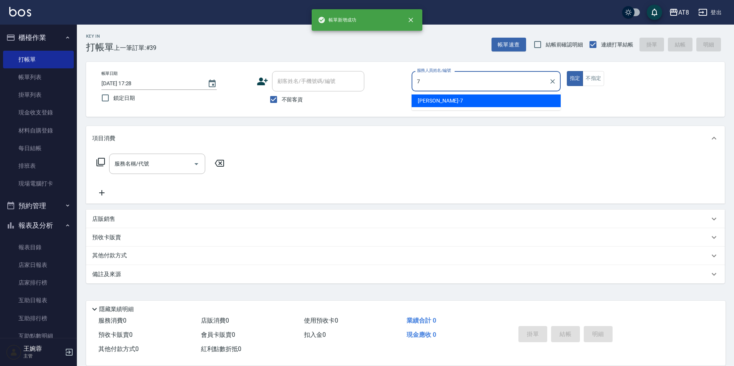
type input "[PERSON_NAME]-7"
type button "true"
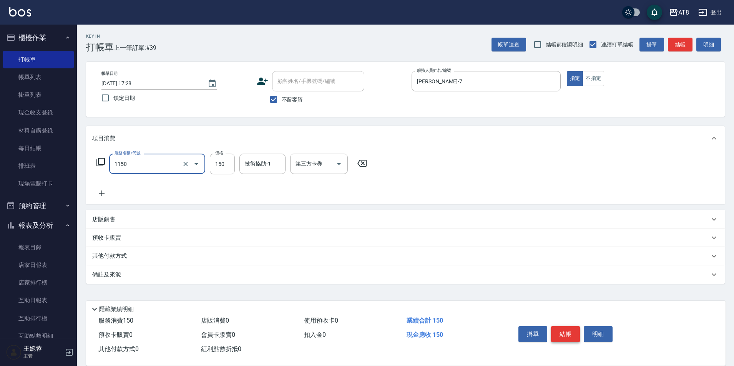
type input "洗髮(1150)"
type input "200"
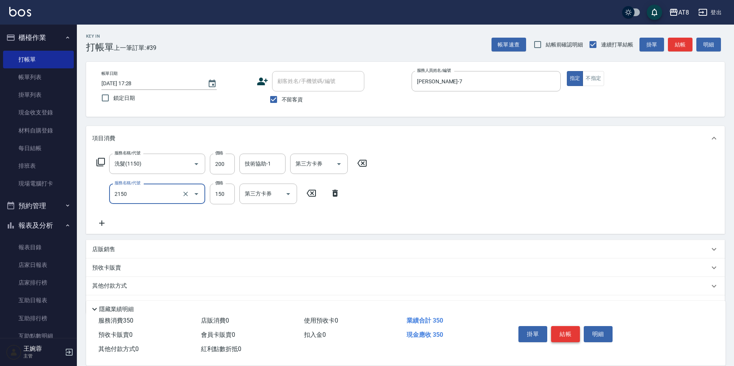
type input "剪髮(2150)"
type input "170"
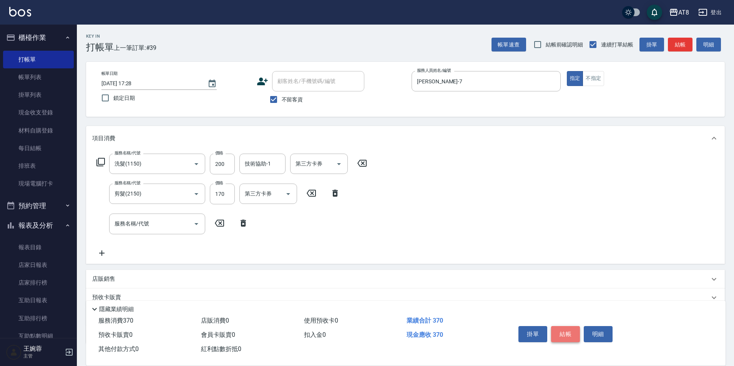
click at [574, 329] on button "結帳" at bounding box center [565, 334] width 29 height 16
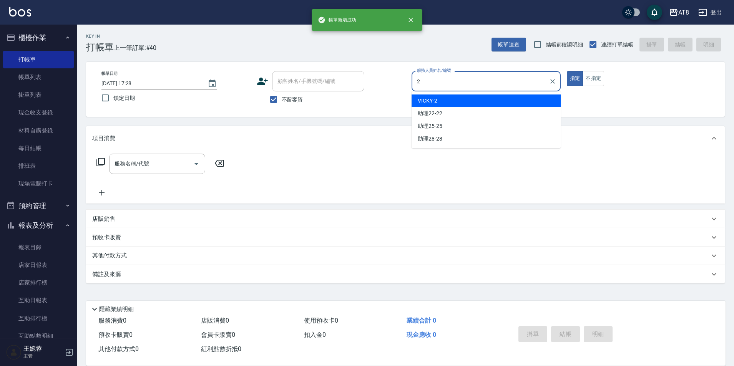
type input "VICKY-2"
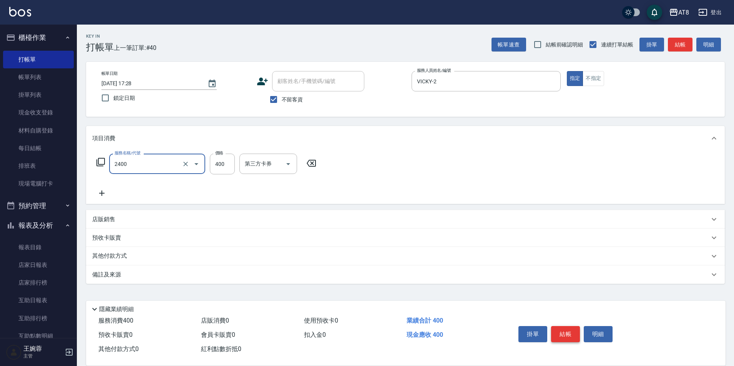
type input "入金洗剪400(2400)"
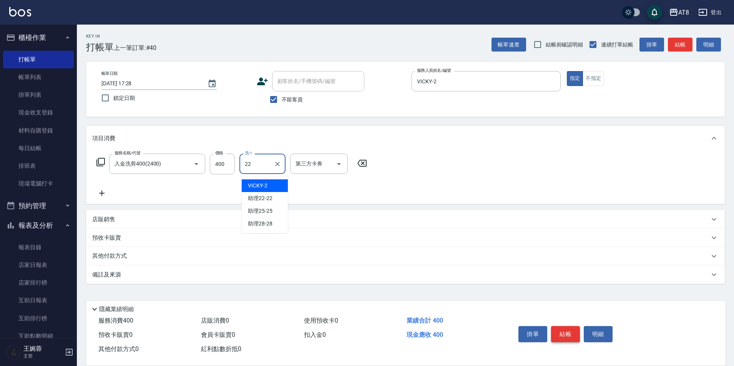
type input "助理22-22"
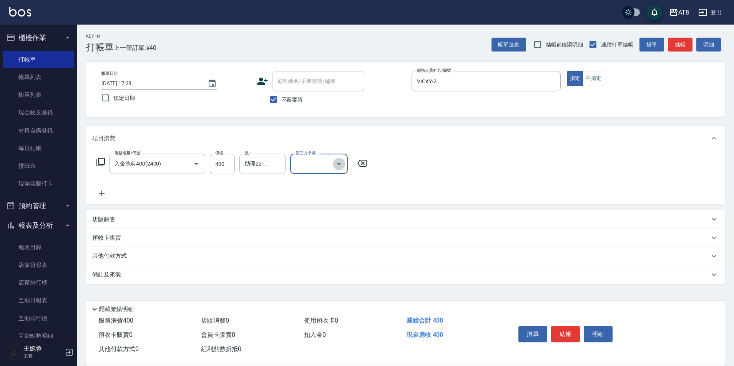
click at [341, 164] on icon "Open" at bounding box center [338, 163] width 9 height 9
click at [340, 236] on span "儲值卡" at bounding box center [321, 236] width 58 height 13
type input "儲值卡"
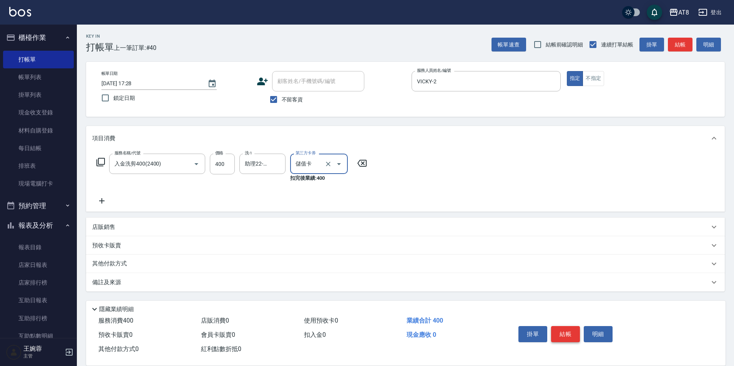
click at [578, 327] on button "結帳" at bounding box center [565, 334] width 29 height 16
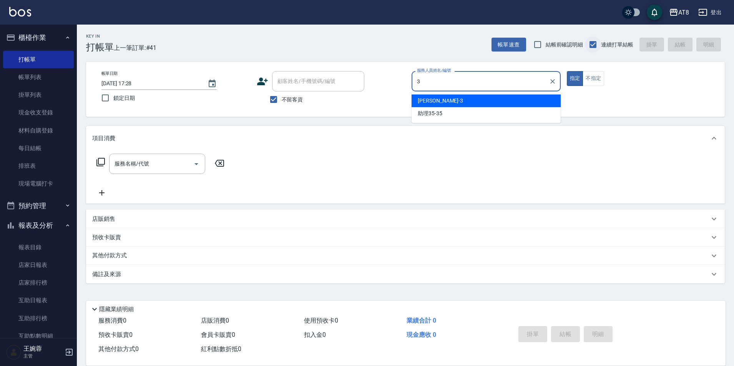
type input "[PERSON_NAME]-3"
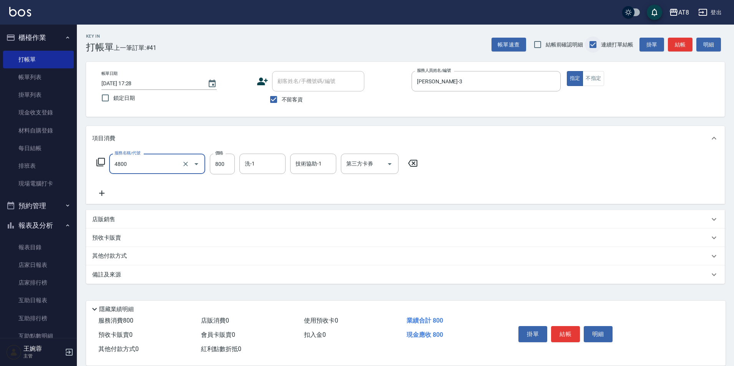
type input "染髮(4800)"
type input "助理25-25"
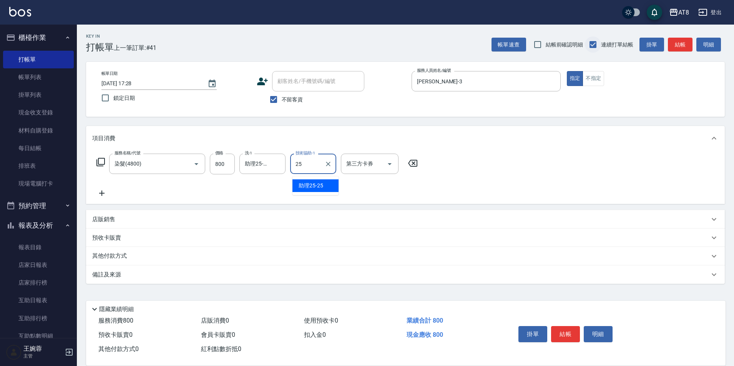
type input "助理25-25"
click at [564, 328] on button "結帳" at bounding box center [565, 334] width 29 height 16
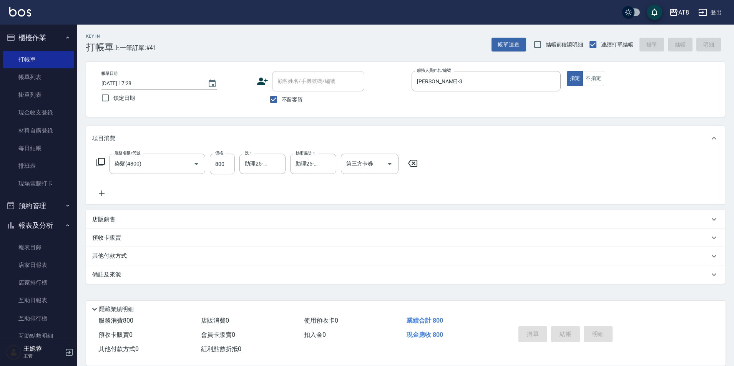
type input "[DATE] 17:29"
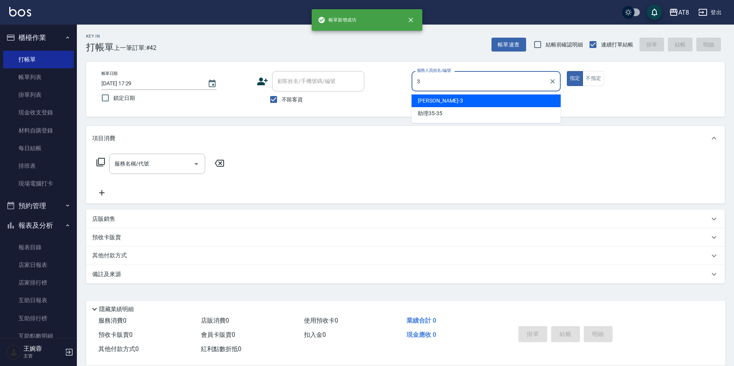
type input "[PERSON_NAME]-3"
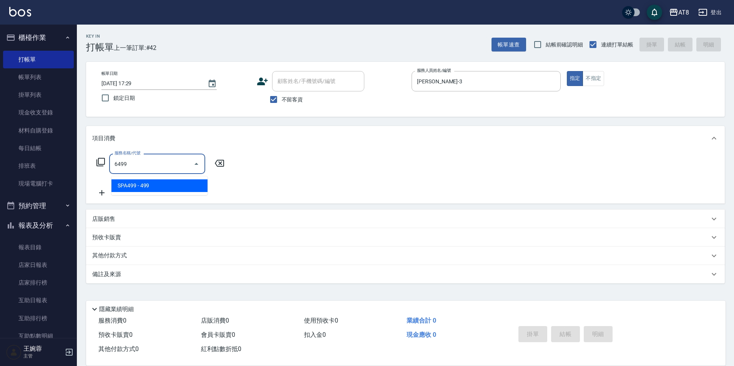
type input "SPA499(6499)"
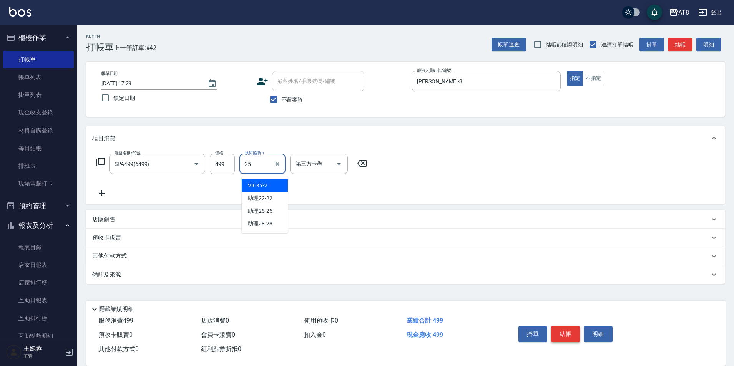
type input "助理25-25"
click at [564, 328] on button "結帳" at bounding box center [565, 334] width 29 height 16
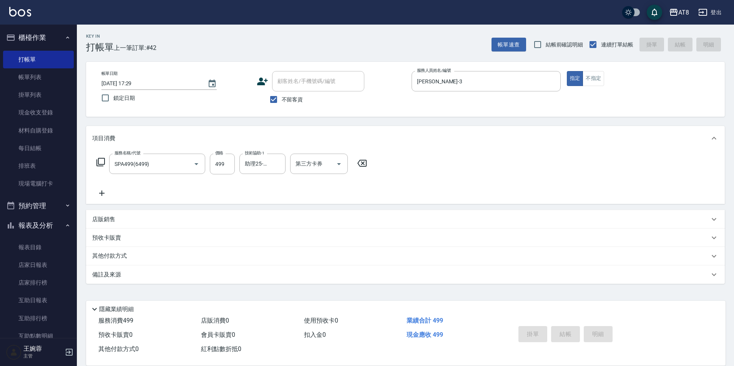
type input "[DATE] 17:30"
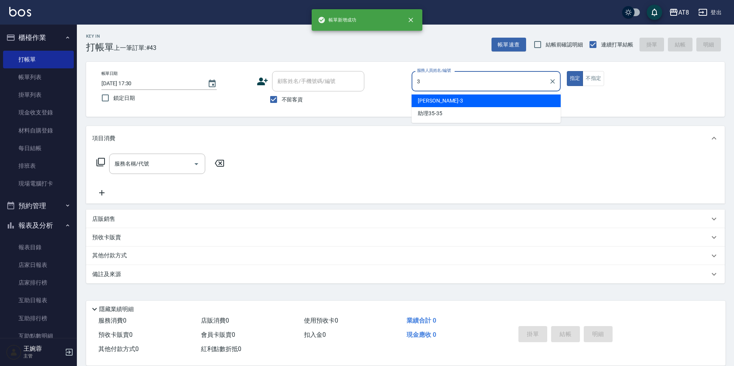
type input "[PERSON_NAME]-3"
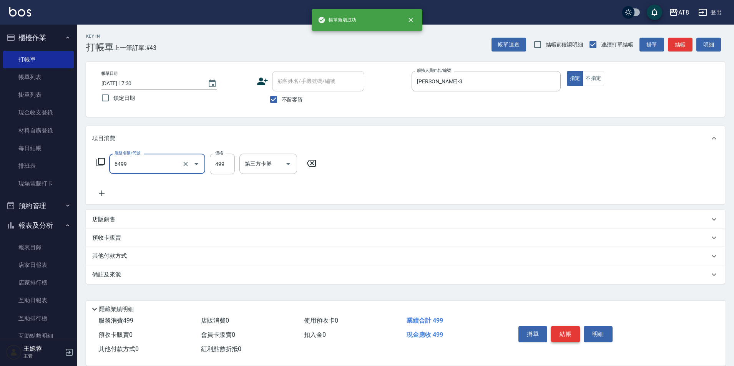
type input "SPA499(6499)"
type input "助理28-28"
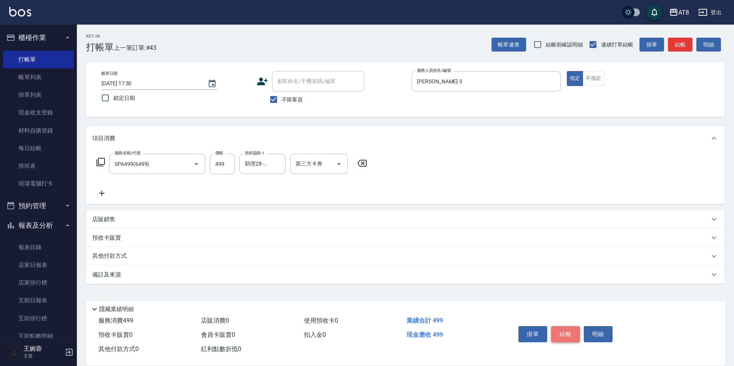
click at [564, 328] on button "結帳" at bounding box center [565, 334] width 29 height 16
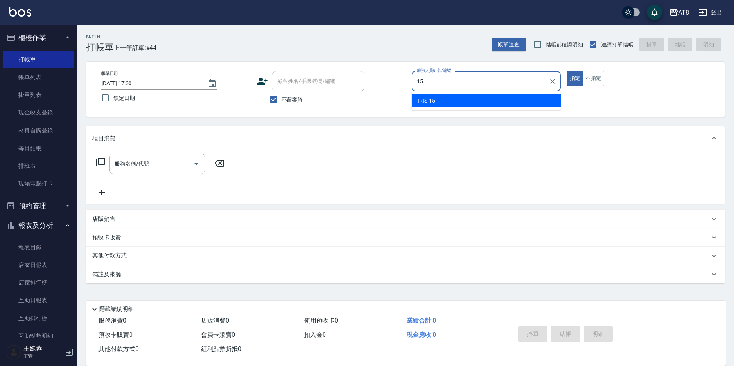
type input "IRIS-15"
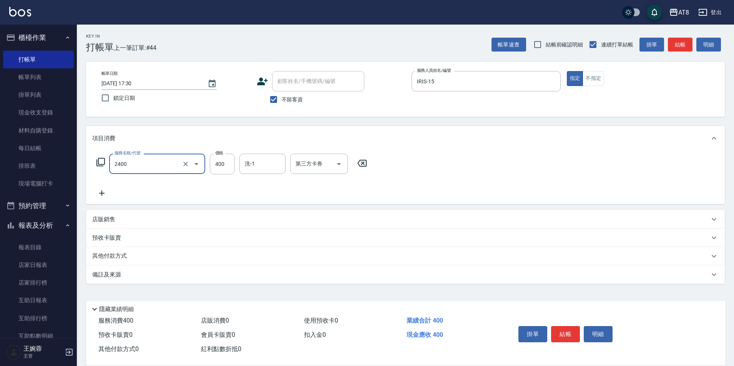
type input "入金洗剪400(2400)"
click at [532, 163] on div "服務名稱/代號 入金洗剪400(2400) 服務名稱/代號 價格 400 價格 洗-1 洗-1 第三方卡券 第三方卡券" at bounding box center [405, 177] width 639 height 53
click at [575, 332] on button "結帳" at bounding box center [565, 334] width 29 height 16
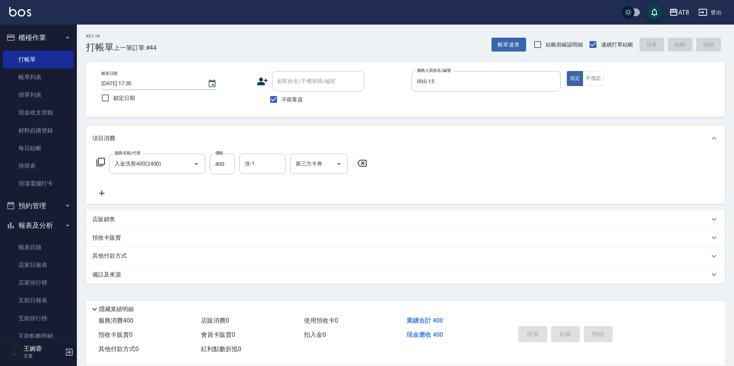
type input "[DATE] 17:31"
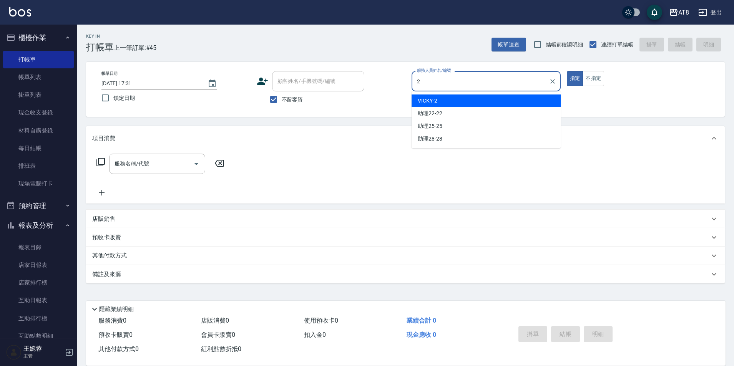
type input "VICKY-2"
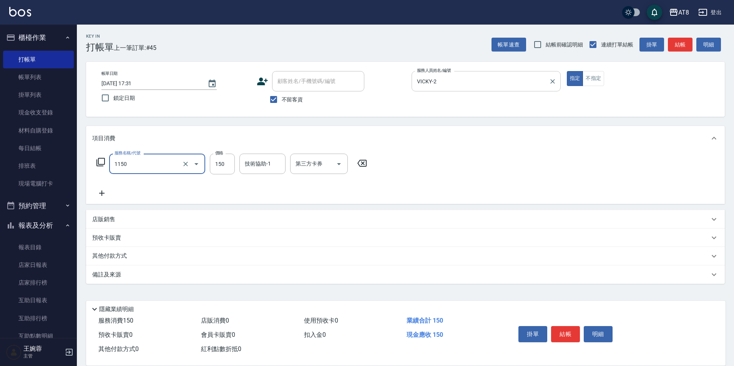
type input "洗髮(1150)"
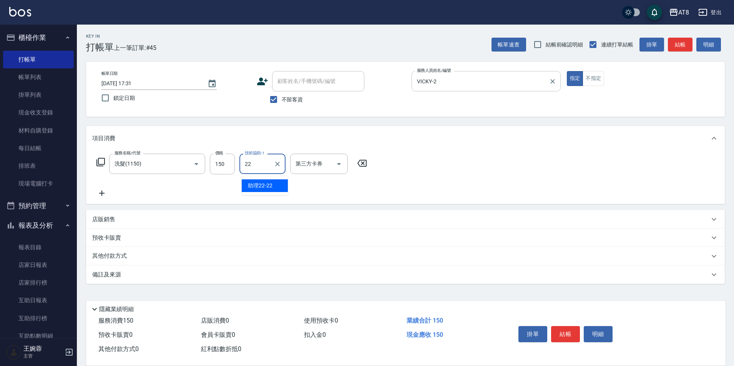
type input "助理22-22"
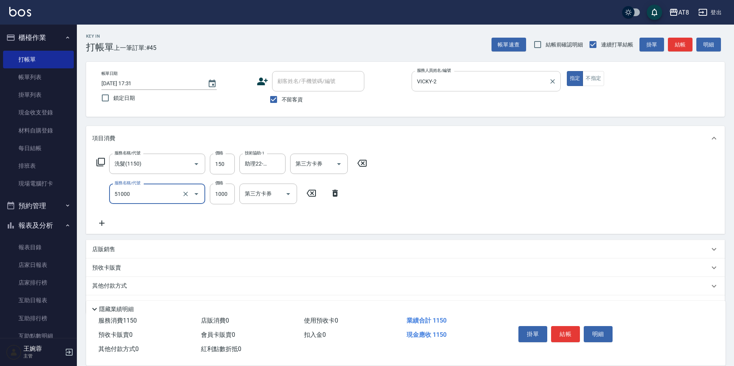
type input "酵素護髮(51000)"
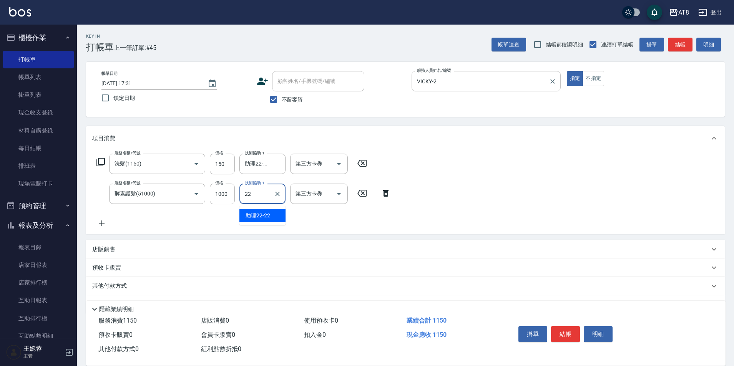
type input "助理22-22"
click at [573, 330] on button "結帳" at bounding box center [565, 334] width 29 height 16
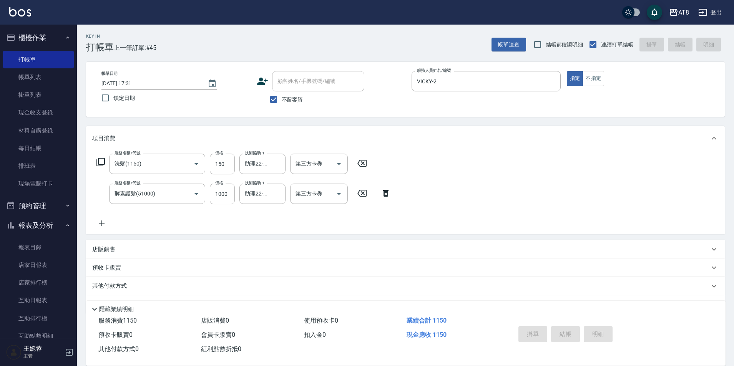
type input "[DATE] 18:00"
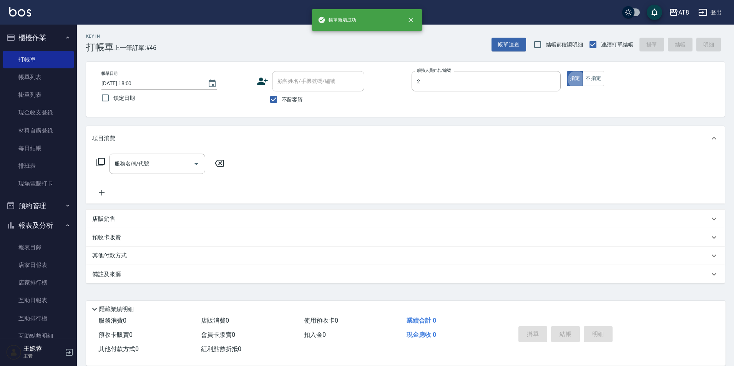
type input "VICKY-2"
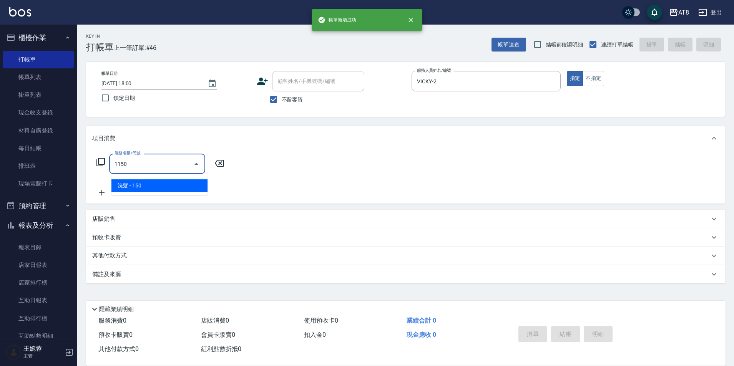
type input "洗髮(1150)"
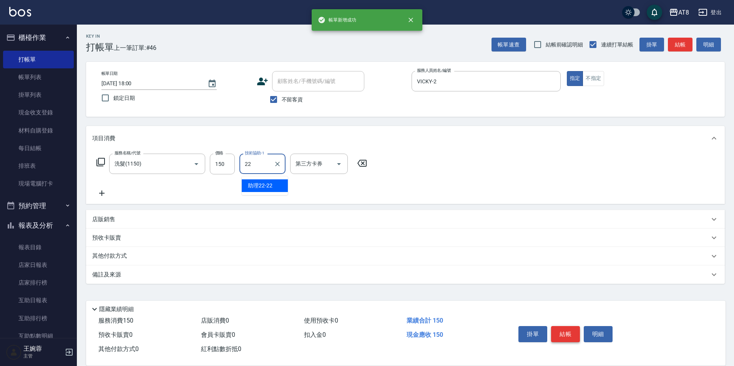
type input "助理22-22"
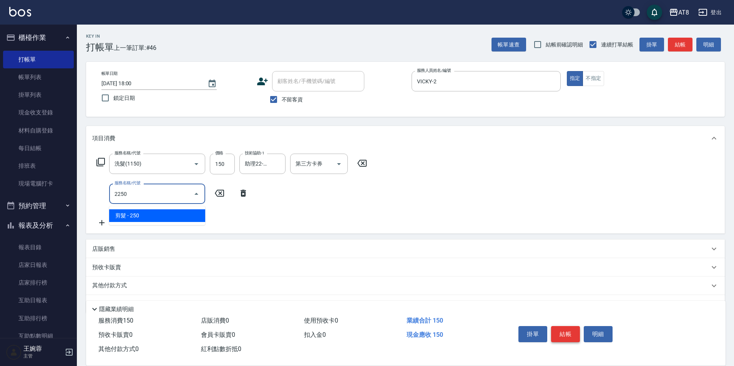
type input "剪髮(2250)"
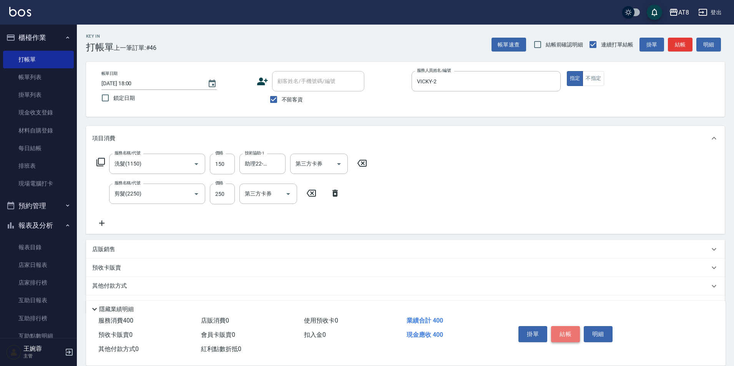
click at [573, 330] on button "結帳" at bounding box center [565, 334] width 29 height 16
